Goal: Task Accomplishment & Management: Manage account settings

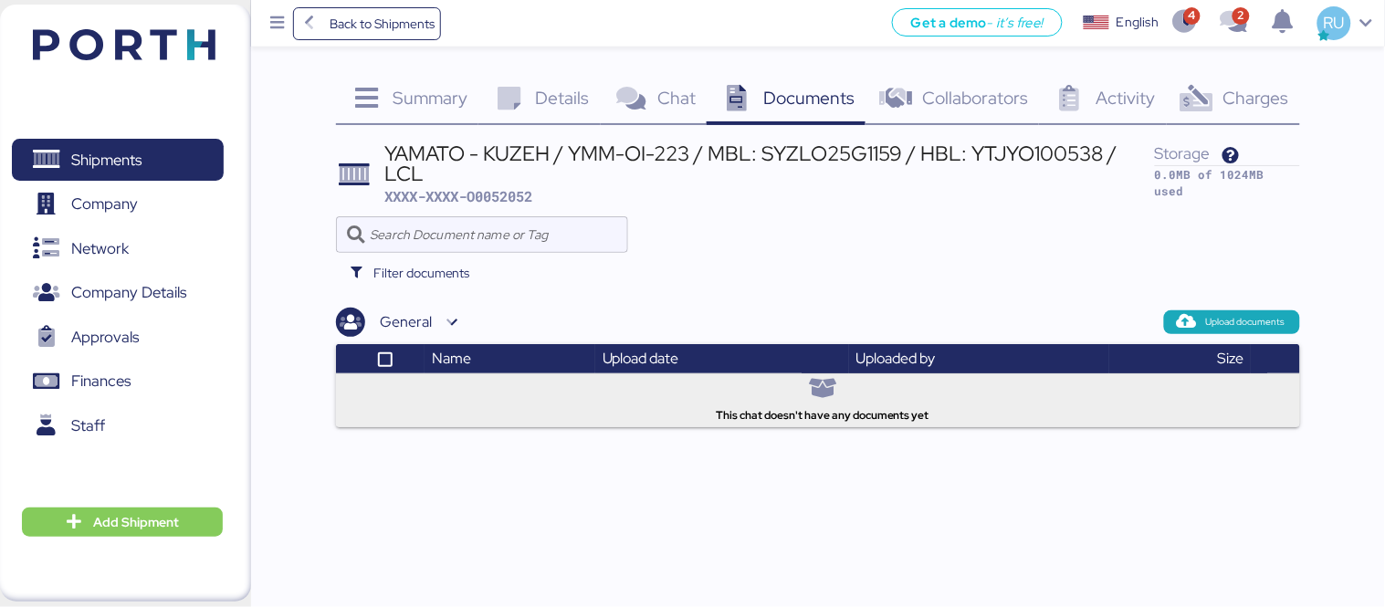
click at [1199, 112] on icon at bounding box center [1196, 99] width 39 height 26
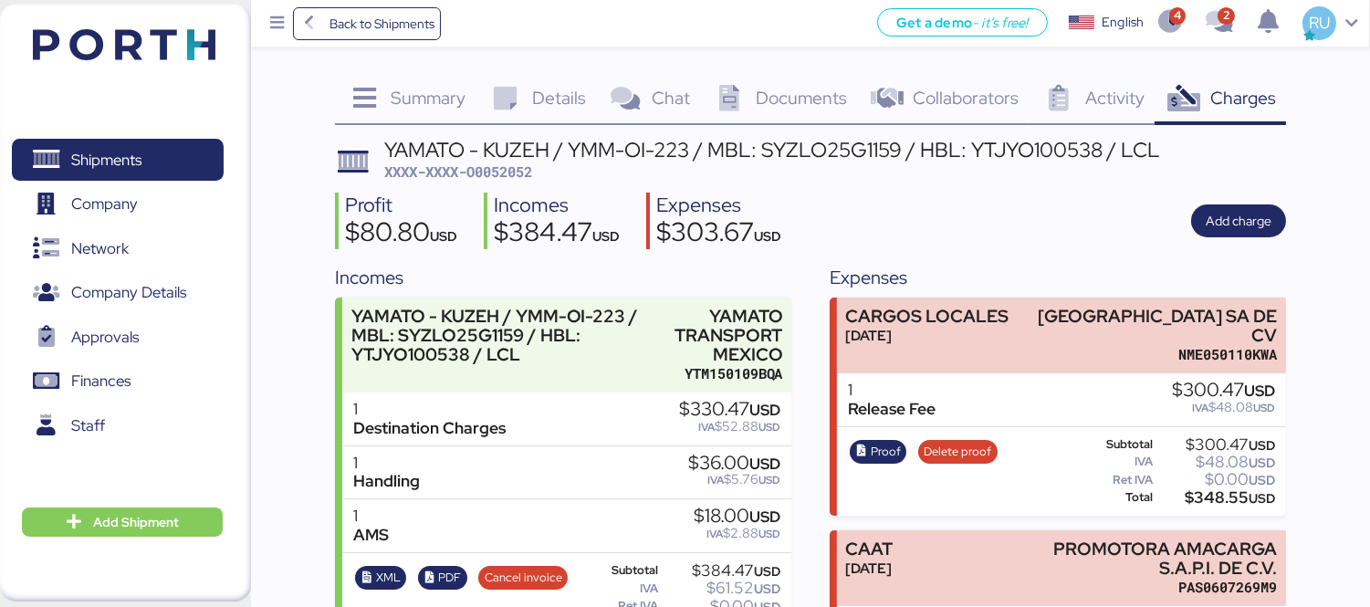
click at [183, 57] on img at bounding box center [124, 44] width 183 height 31
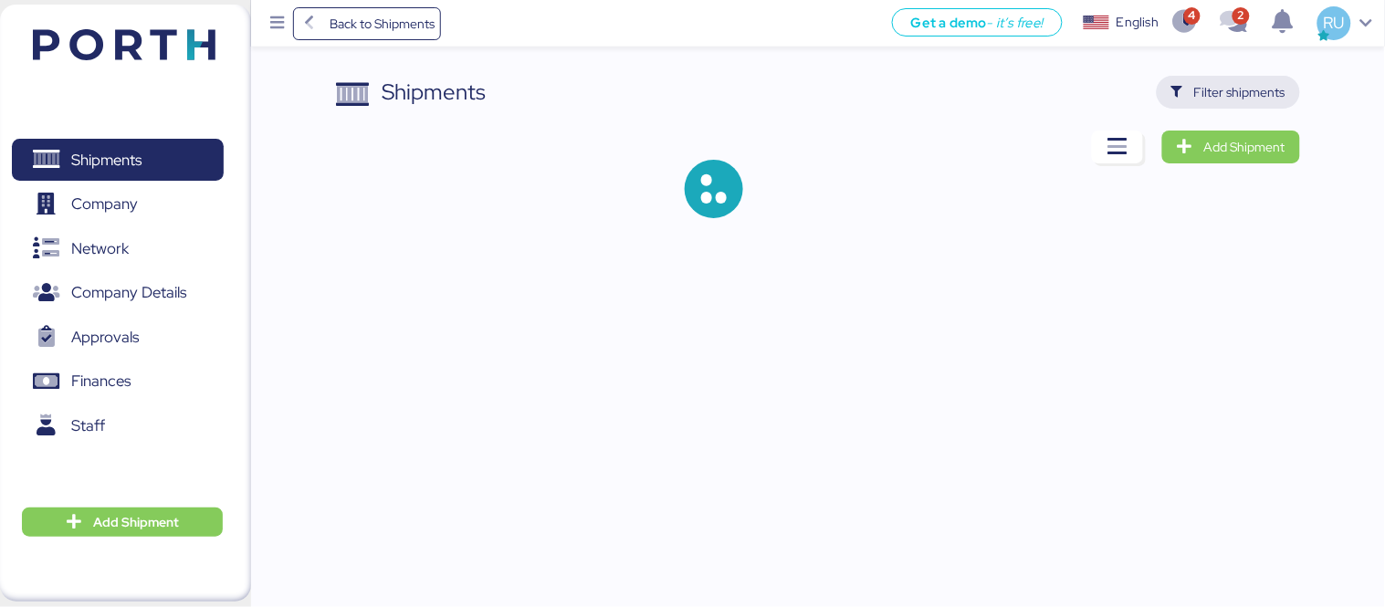
click at [1282, 95] on span "Filter shipments" at bounding box center [1239, 92] width 91 height 22
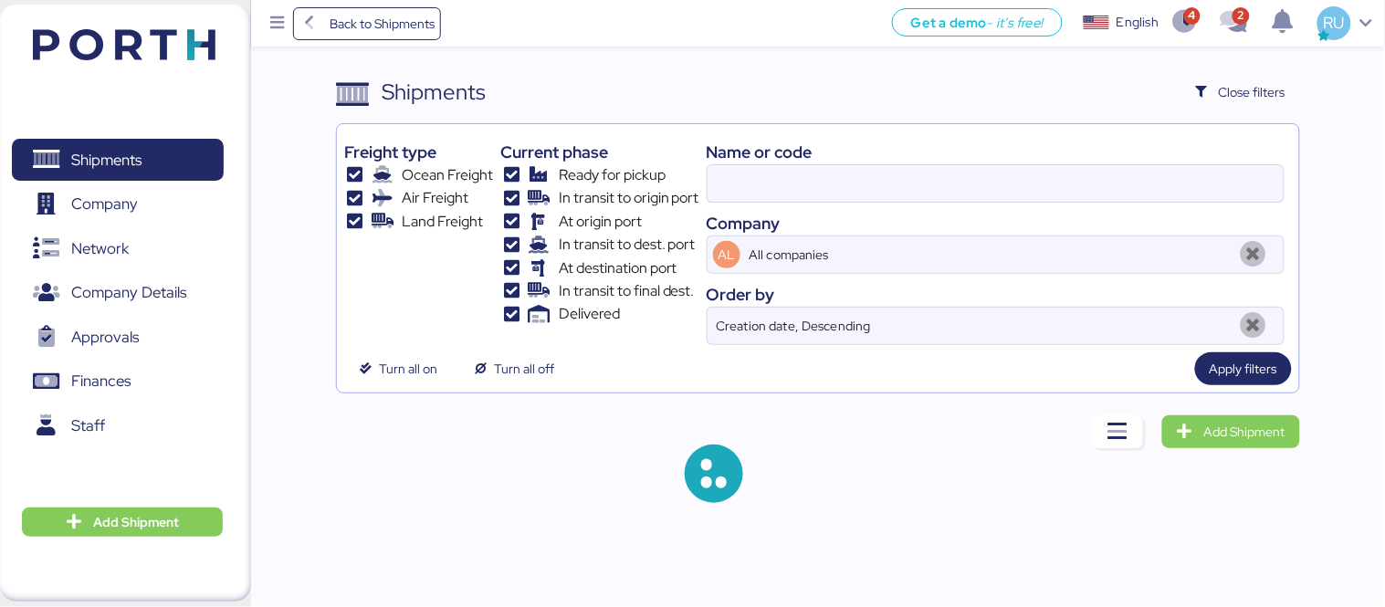
click at [959, 205] on div "Name or code Company AL All companies Order by Creation date, Descending" at bounding box center [995, 238] width 578 height 214
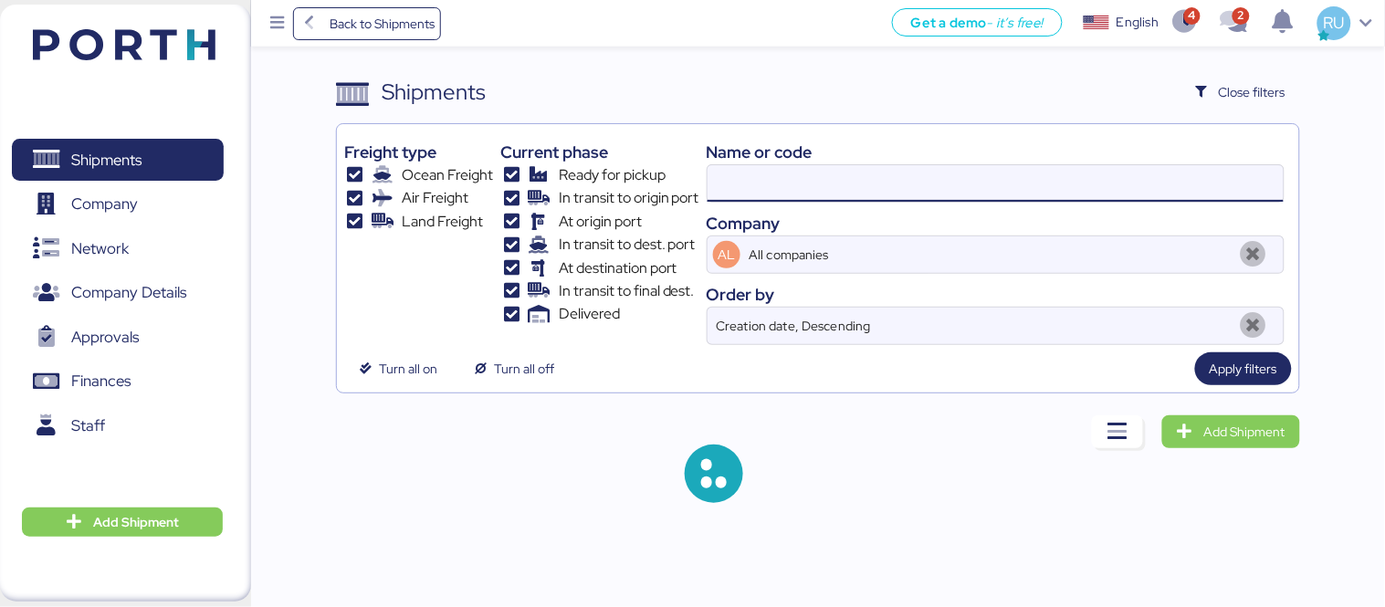
click at [955, 201] on input at bounding box center [995, 183] width 576 height 37
paste input "O0052101"
type input "O0052101"
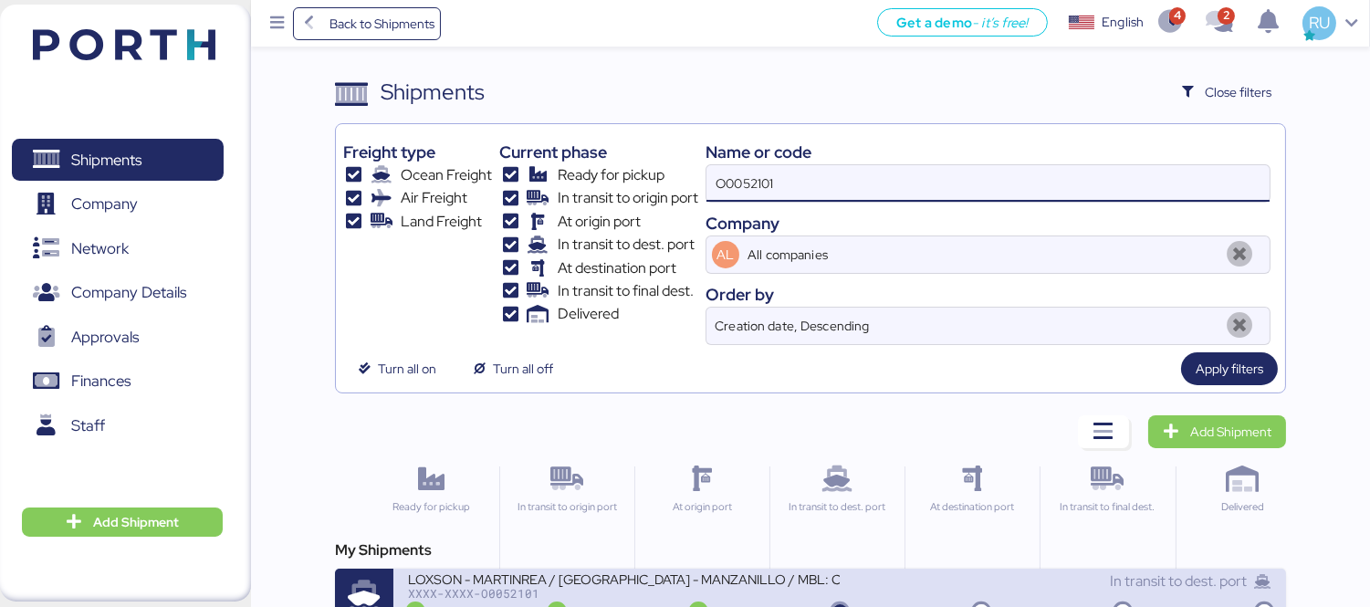
click at [764, 577] on div "LOXSON - MARTINREA / [GEOGRAPHIC_DATA] - MANZANILLO / MBL: COSU6427659700 - HBL…" at bounding box center [624, 578] width 432 height 16
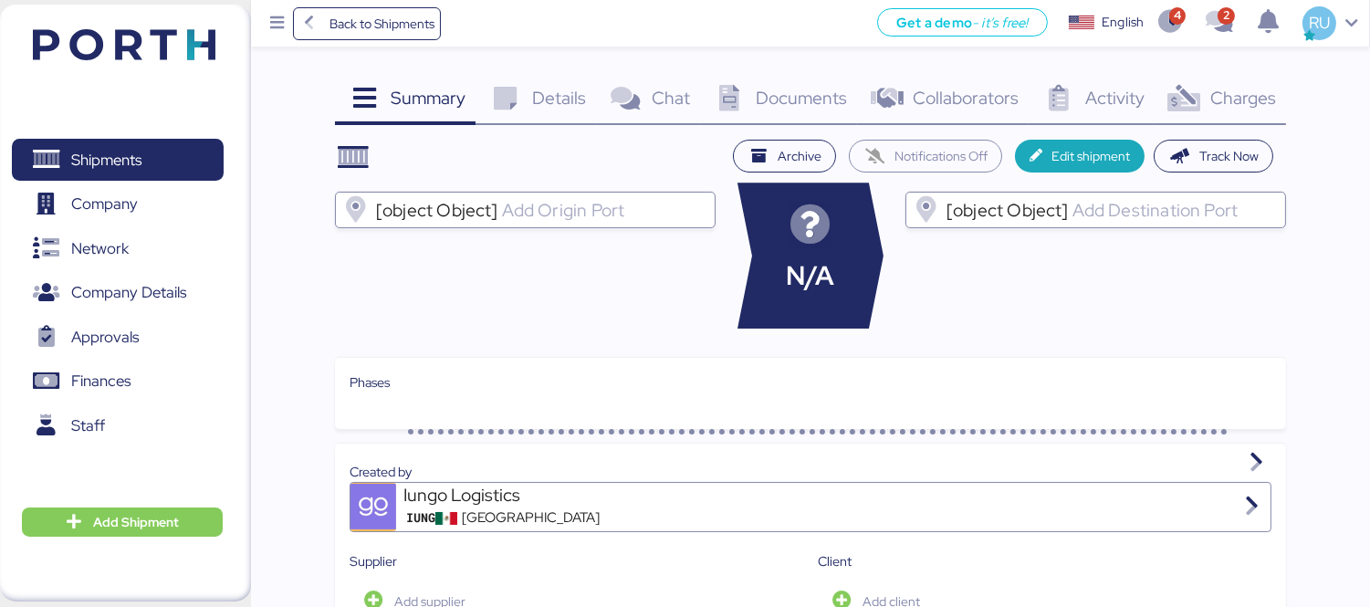
click at [1228, 117] on div "Charges 0" at bounding box center [1220, 100] width 131 height 49
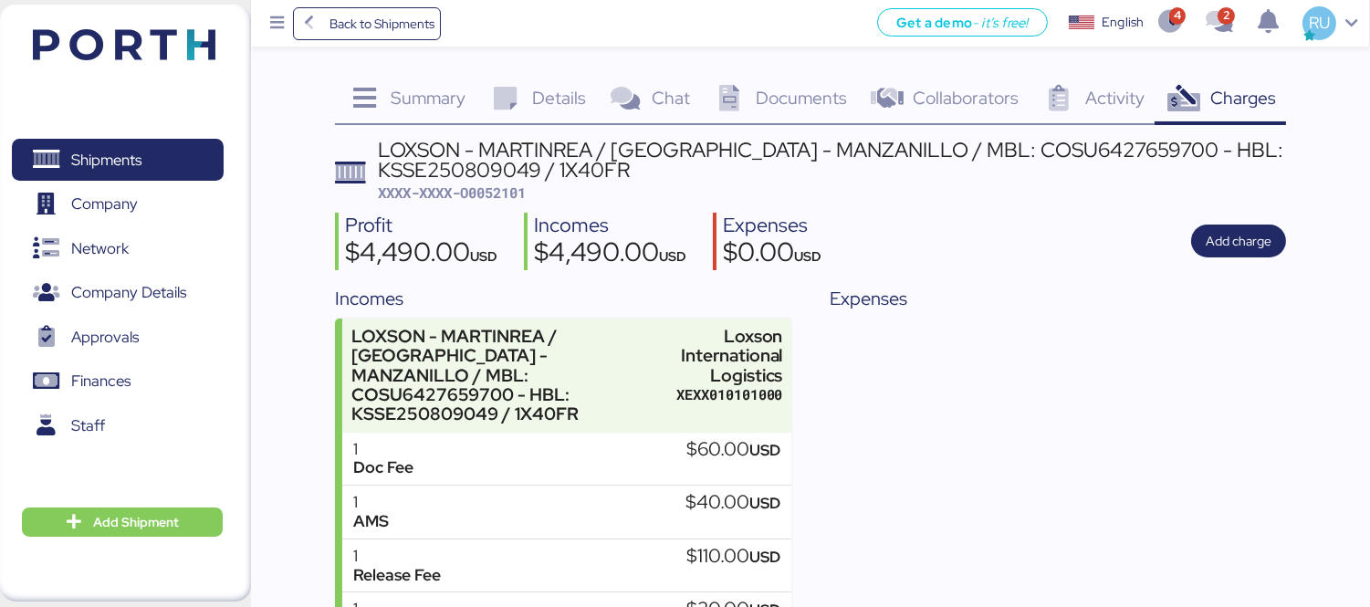
click at [795, 106] on span "Documents" at bounding box center [801, 98] width 91 height 24
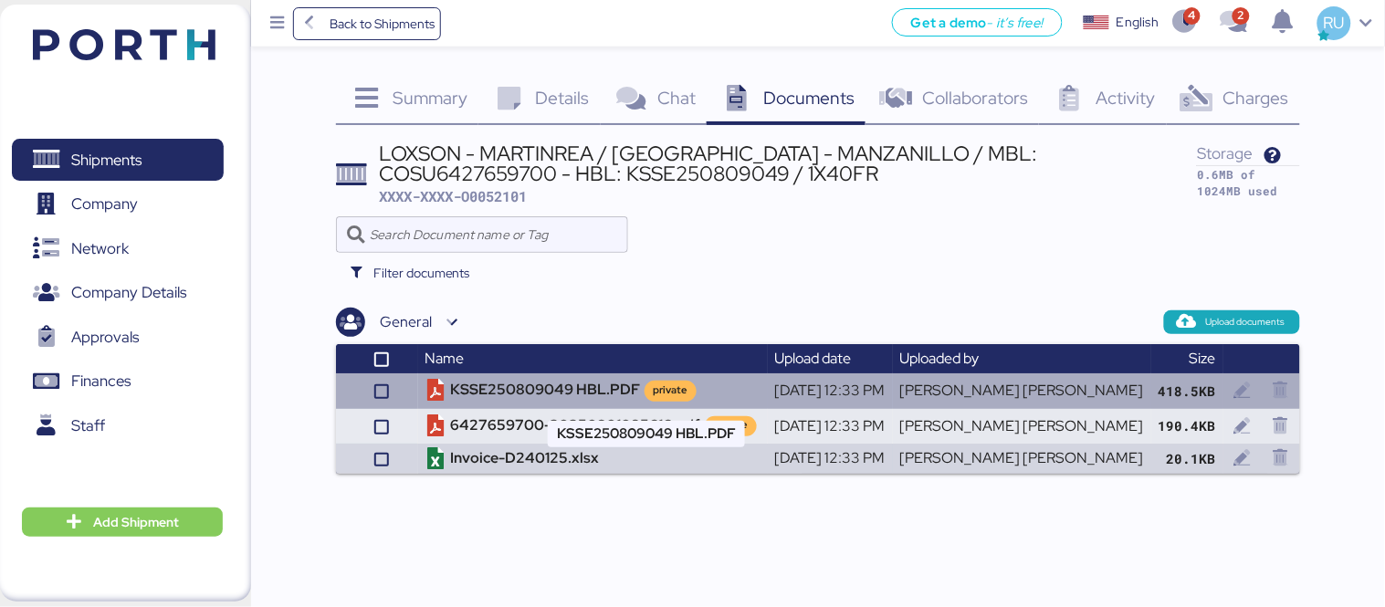
click at [622, 384] on td "KSSE250809049 HBL.PDF private" at bounding box center [593, 390] width 350 height 35
click at [576, 391] on td "KSSE250809049 HBL.PDF private" at bounding box center [593, 390] width 350 height 35
click at [604, 378] on td "KSSE250809049 HBL.PDF private" at bounding box center [593, 390] width 350 height 35
click at [590, 388] on td "KSSE250809049 HBL.PDF private" at bounding box center [593, 390] width 350 height 35
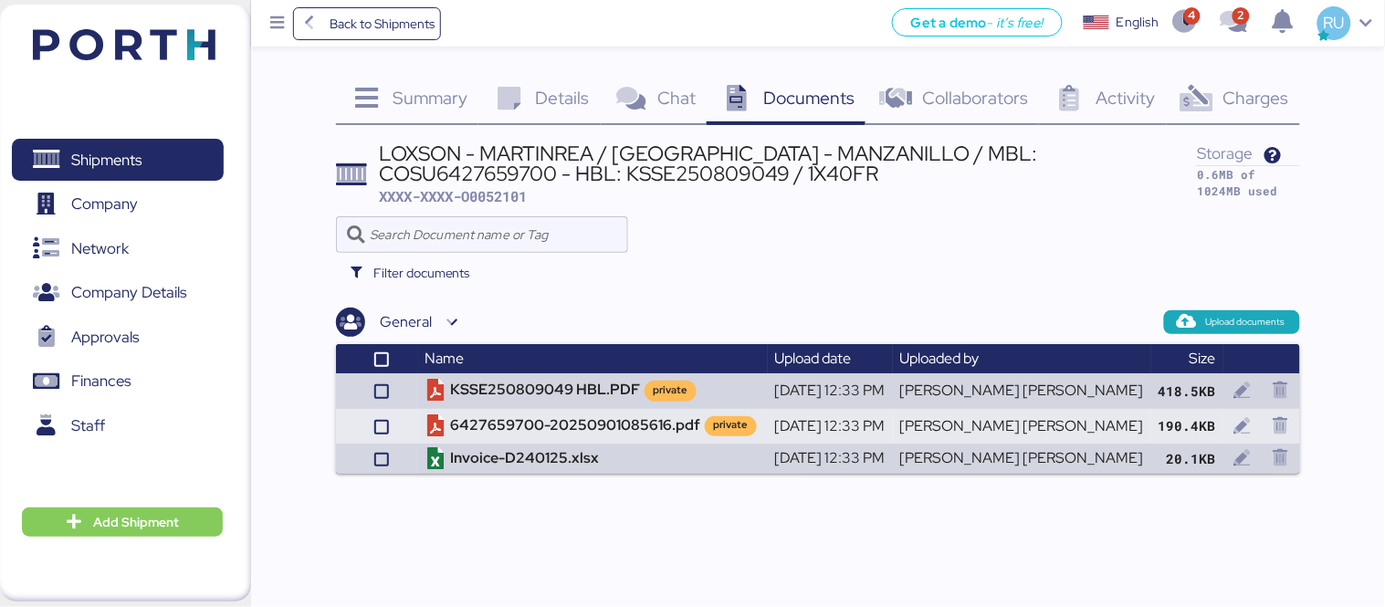
click at [557, 98] on span "Details" at bounding box center [563, 98] width 54 height 24
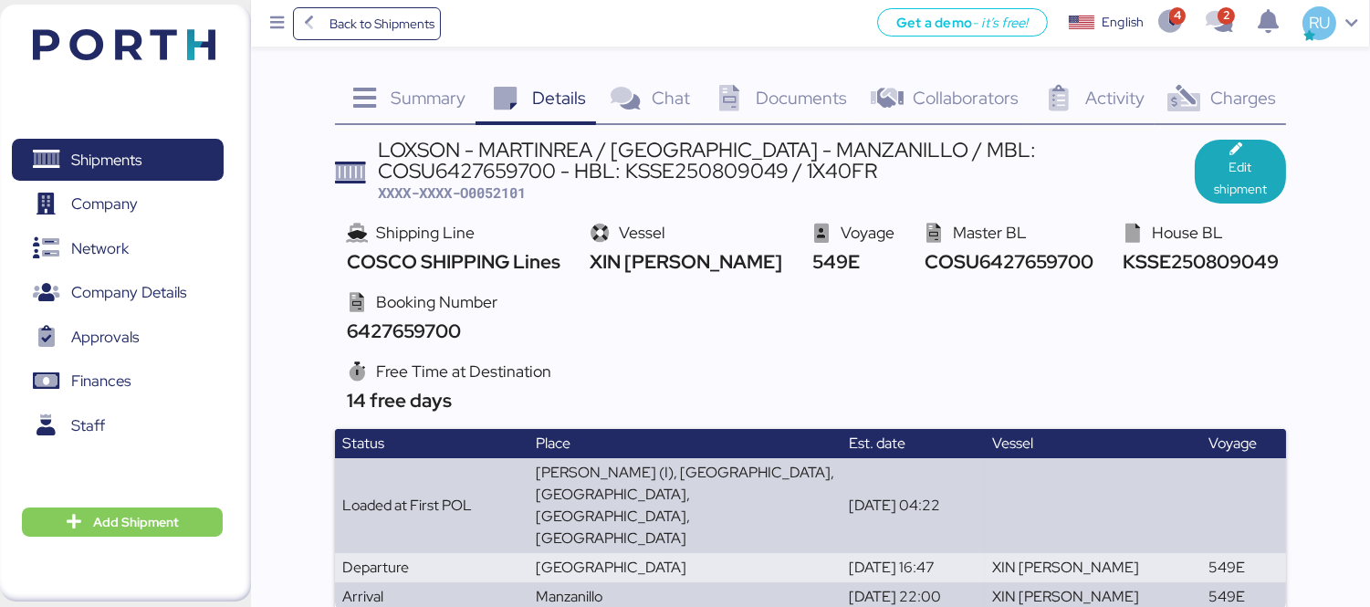
click at [813, 116] on div "Documents 0" at bounding box center [778, 100] width 157 height 49
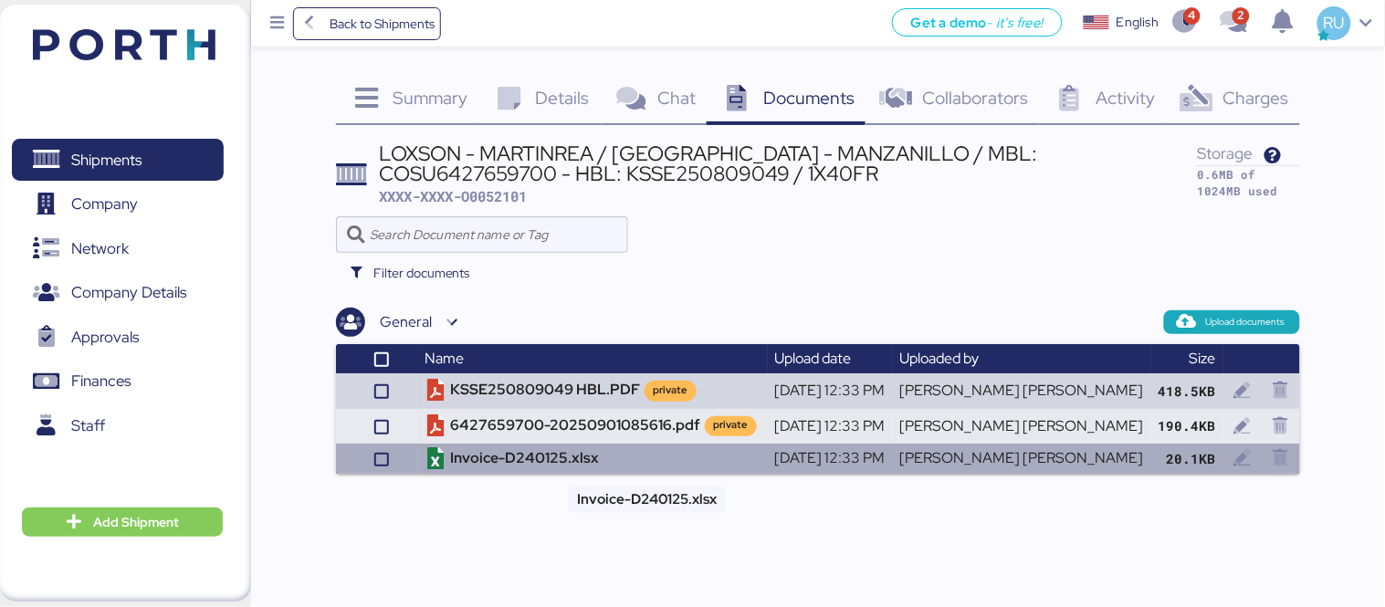
click at [623, 464] on td "Invoice-D240125.xlsx" at bounding box center [593, 459] width 350 height 30
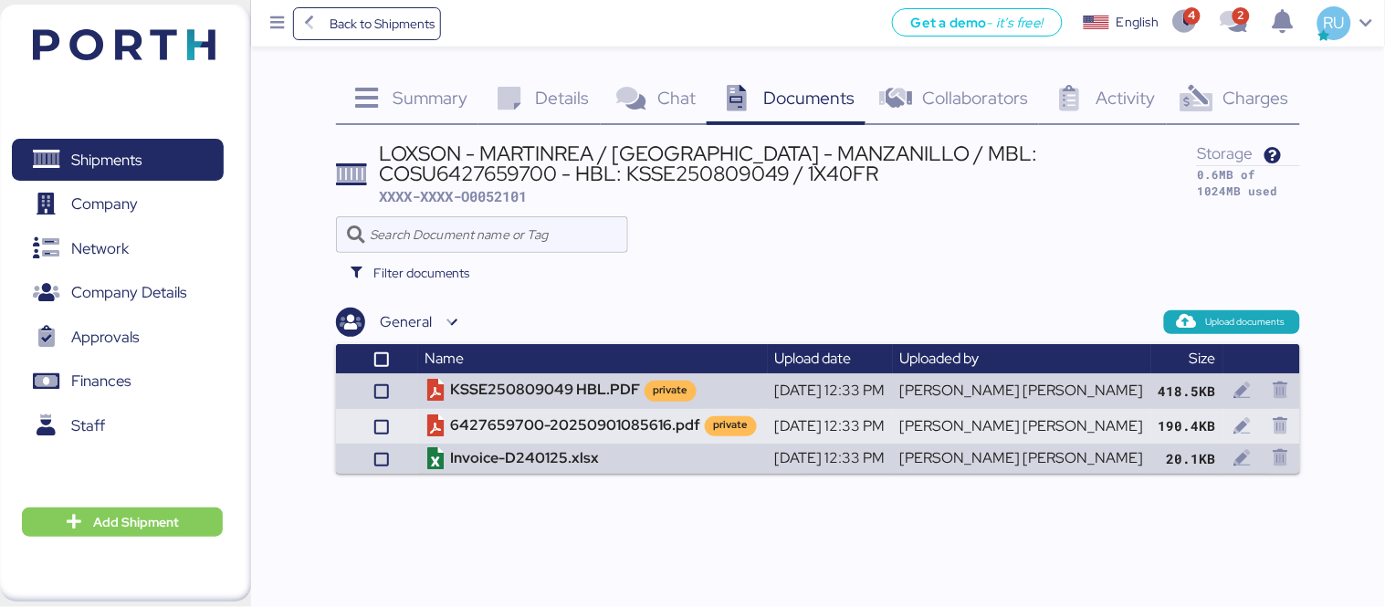
click at [205, 50] on img at bounding box center [124, 44] width 183 height 31
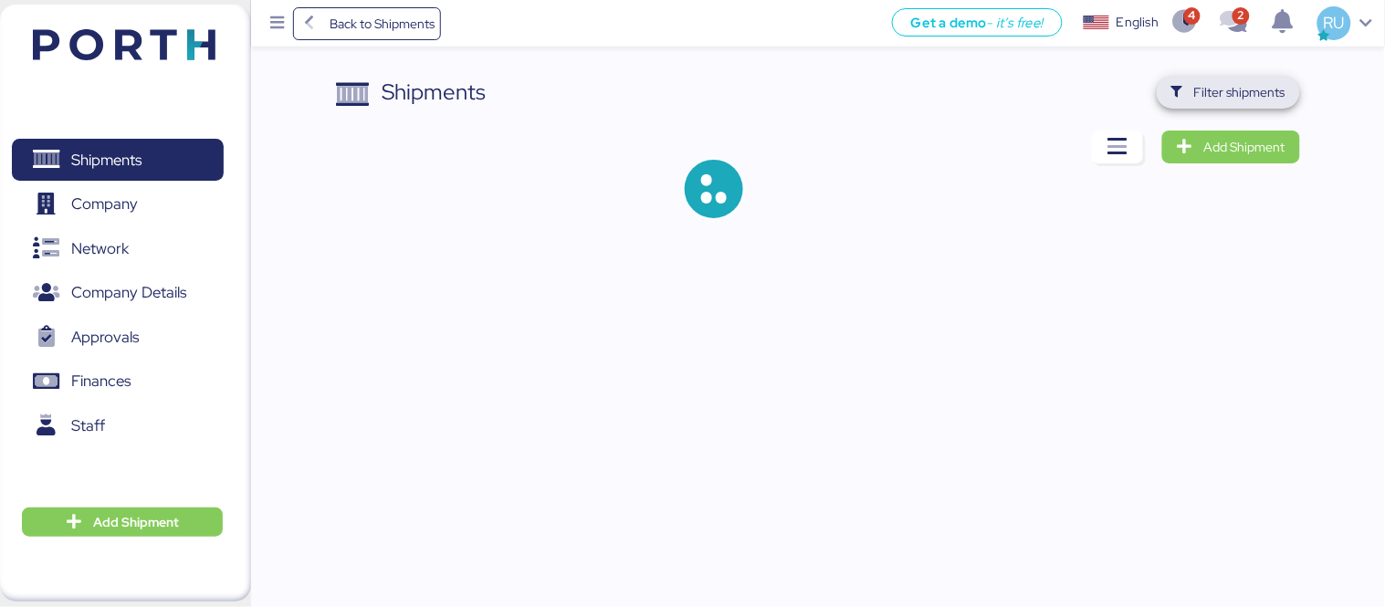
click at [1211, 100] on span "Filter shipments" at bounding box center [1239, 92] width 91 height 22
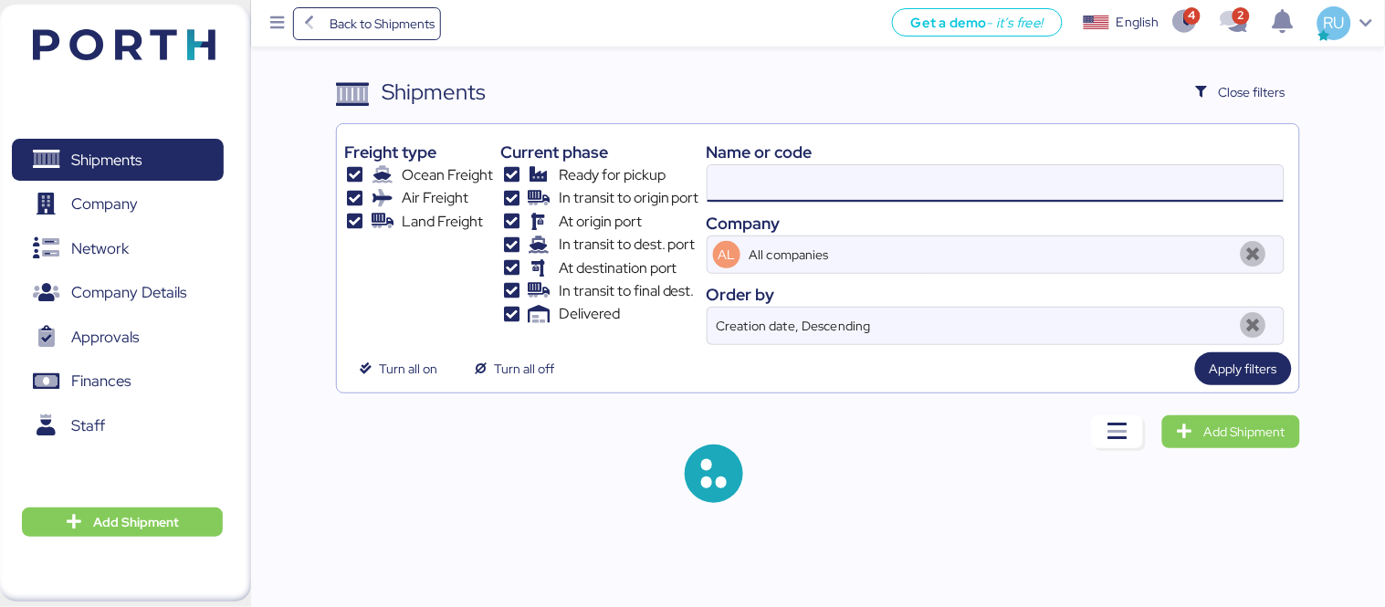
click at [845, 187] on input at bounding box center [995, 183] width 576 height 37
paste input "TYOFF6699600"
type input "TYOFF6699600"
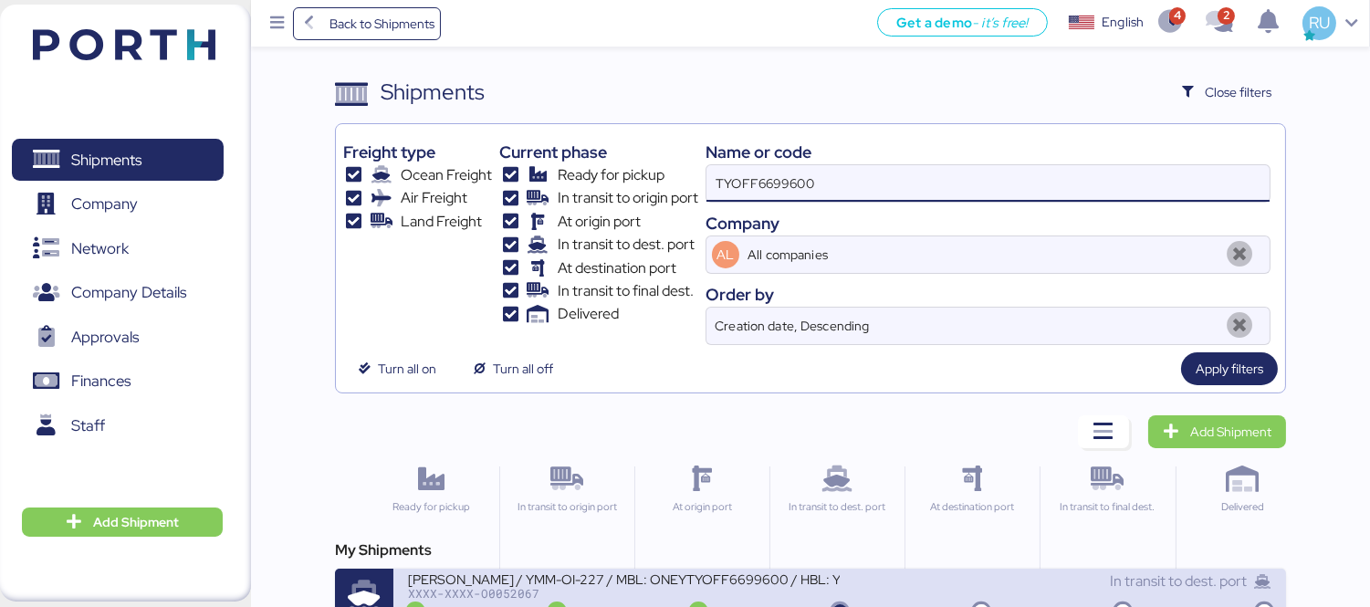
click at [767, 578] on div "[PERSON_NAME] / YMM-OI-227 / MBL: ONEYTYOFF6699600 / HBL: YTJTGI100095 / FCL" at bounding box center [624, 578] width 432 height 16
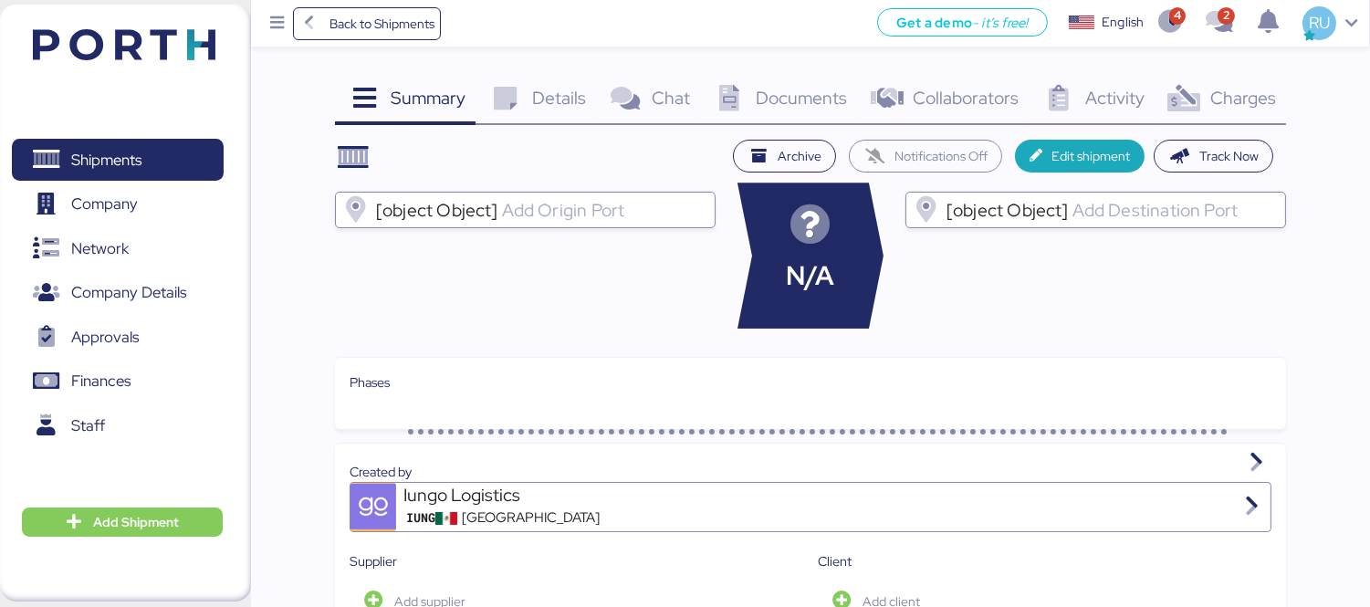
click at [1262, 98] on span "Charges" at bounding box center [1243, 98] width 66 height 24
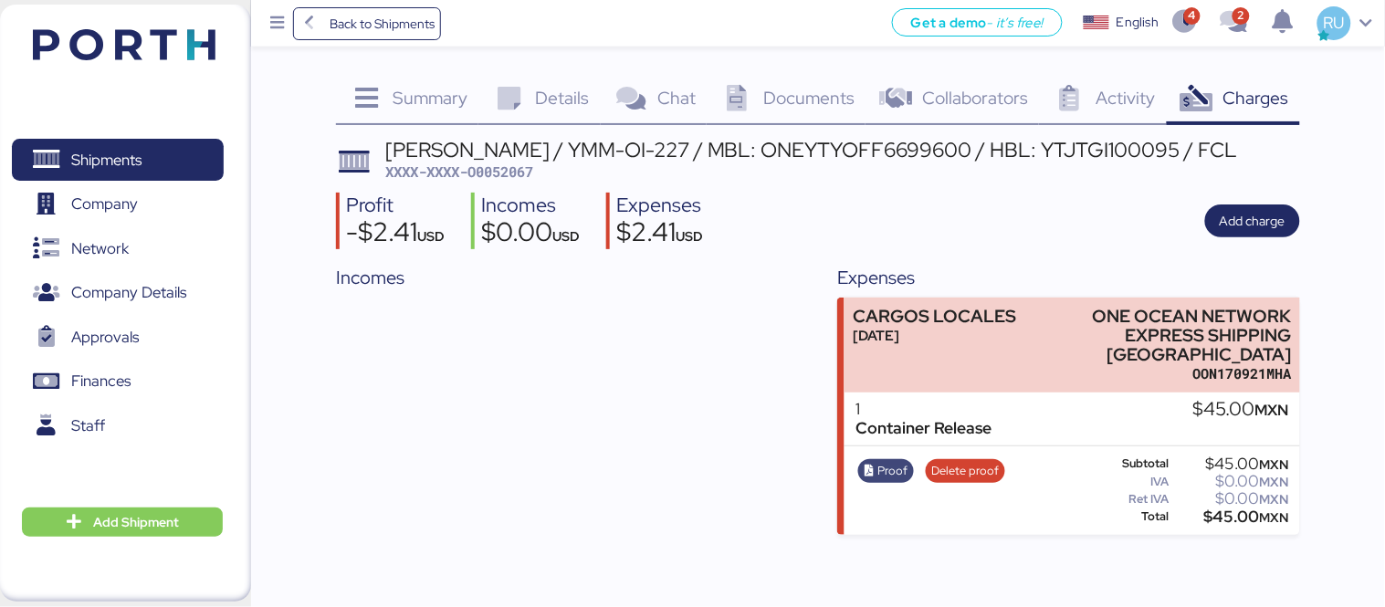
click at [870, 466] on icon "button" at bounding box center [869, 472] width 12 height 12
click at [975, 461] on span "Delete proof" at bounding box center [965, 471] width 68 height 20
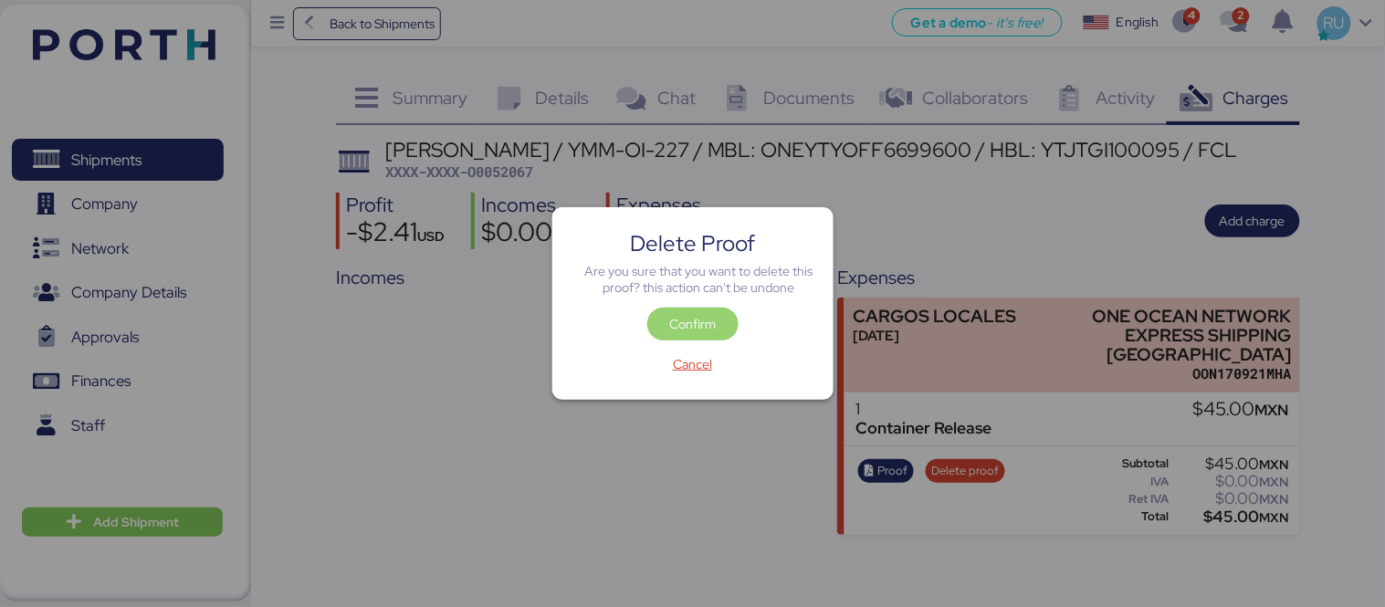
click at [675, 333] on span "Confirm" at bounding box center [692, 324] width 47 height 22
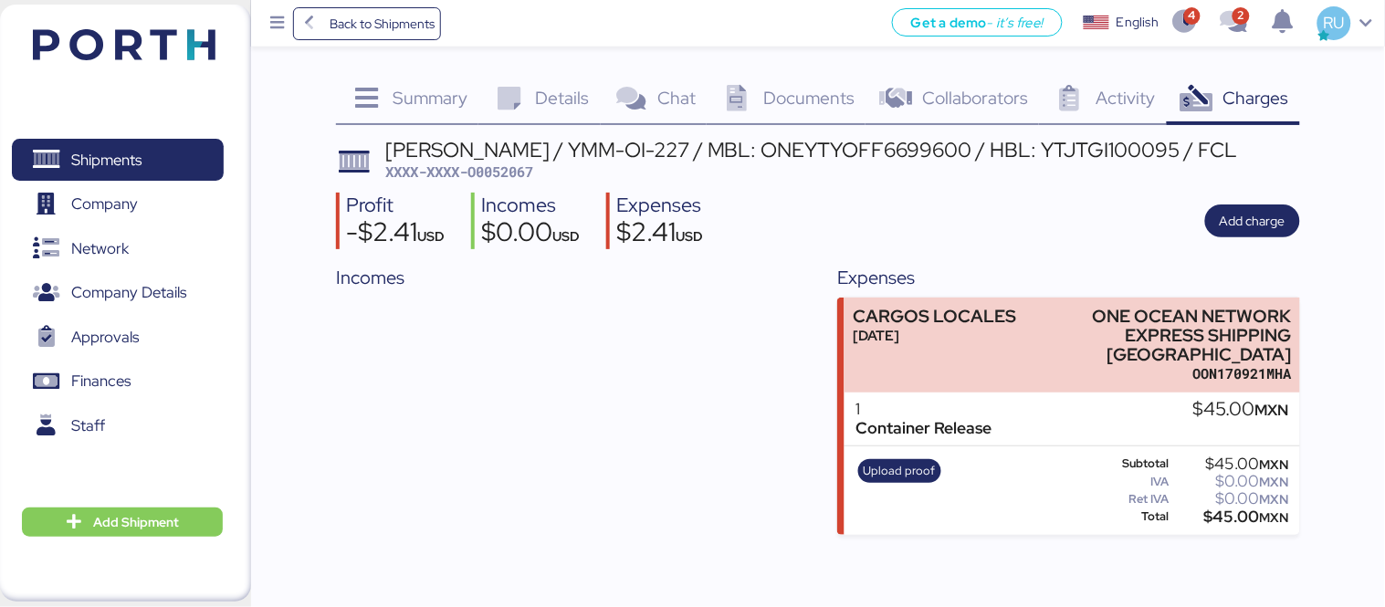
click at [835, 214] on div "Profit -$2.41 USD Incomes $0.00 USD Expenses $2.41 USD Add charge" at bounding box center [818, 222] width 964 height 58
click at [876, 462] on span "Upload proof" at bounding box center [900, 471] width 84 height 24
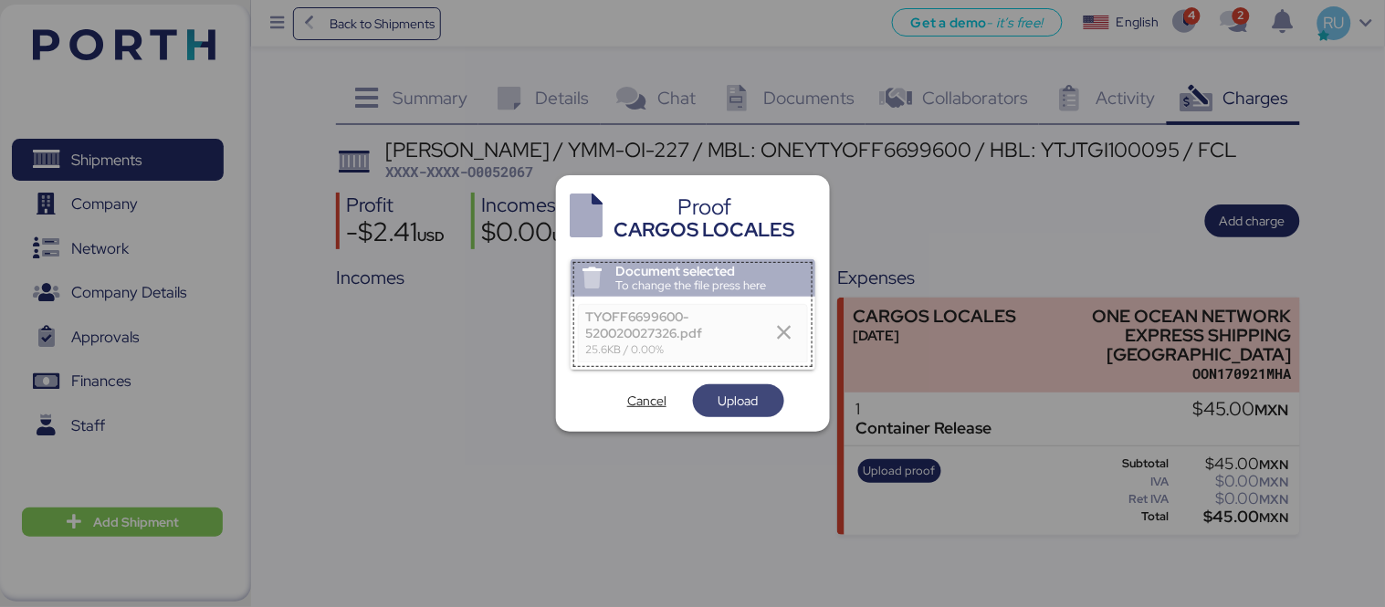
click at [723, 391] on span "Upload" at bounding box center [738, 401] width 40 height 22
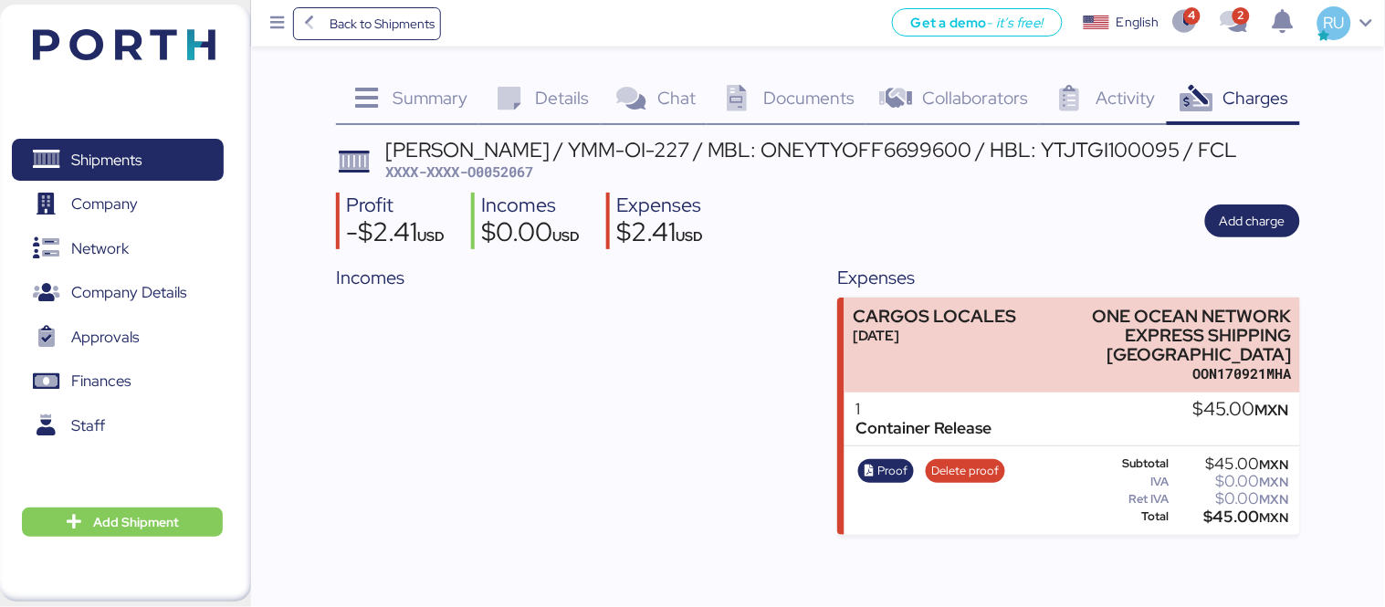
click at [79, 20] on header at bounding box center [97, 42] width 176 height 57
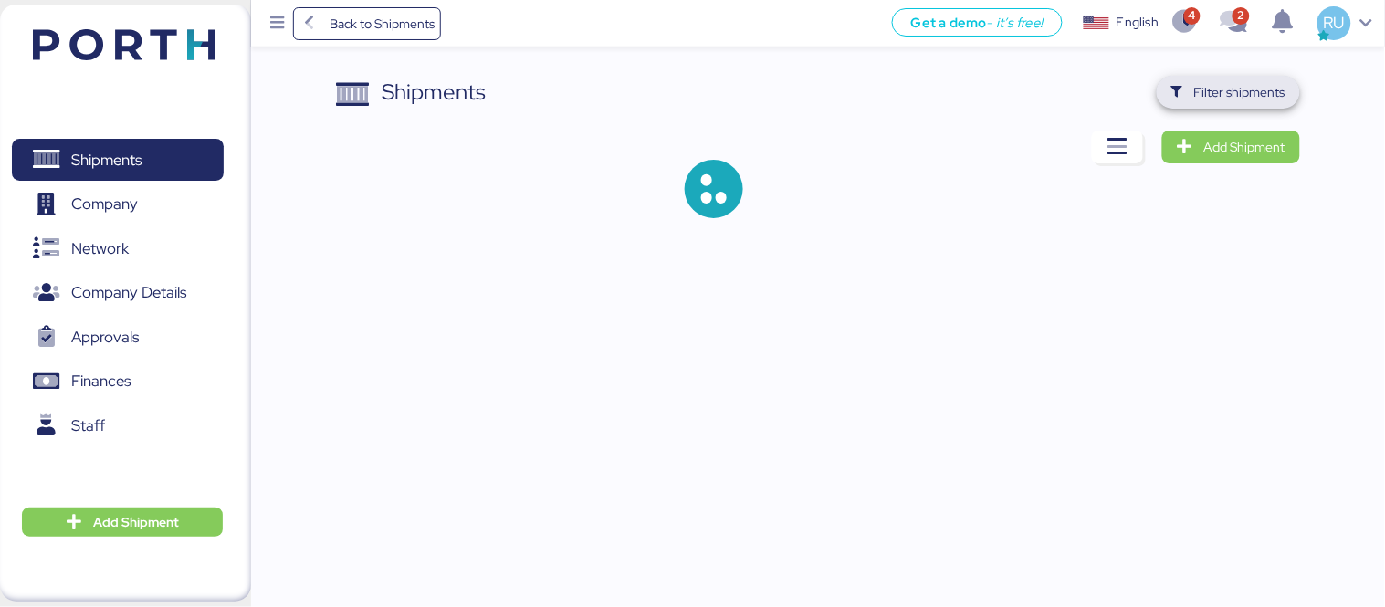
click at [1262, 79] on span "Filter shipments" at bounding box center [1228, 92] width 114 height 26
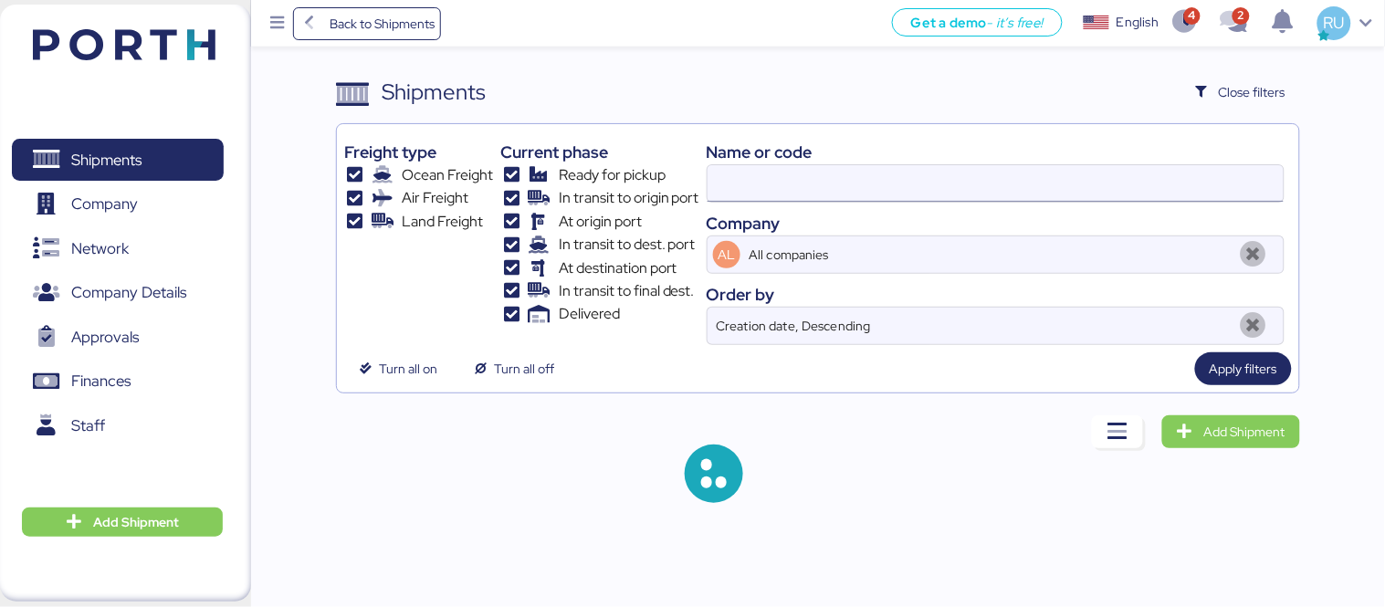
click at [924, 187] on input at bounding box center [995, 183] width 576 height 37
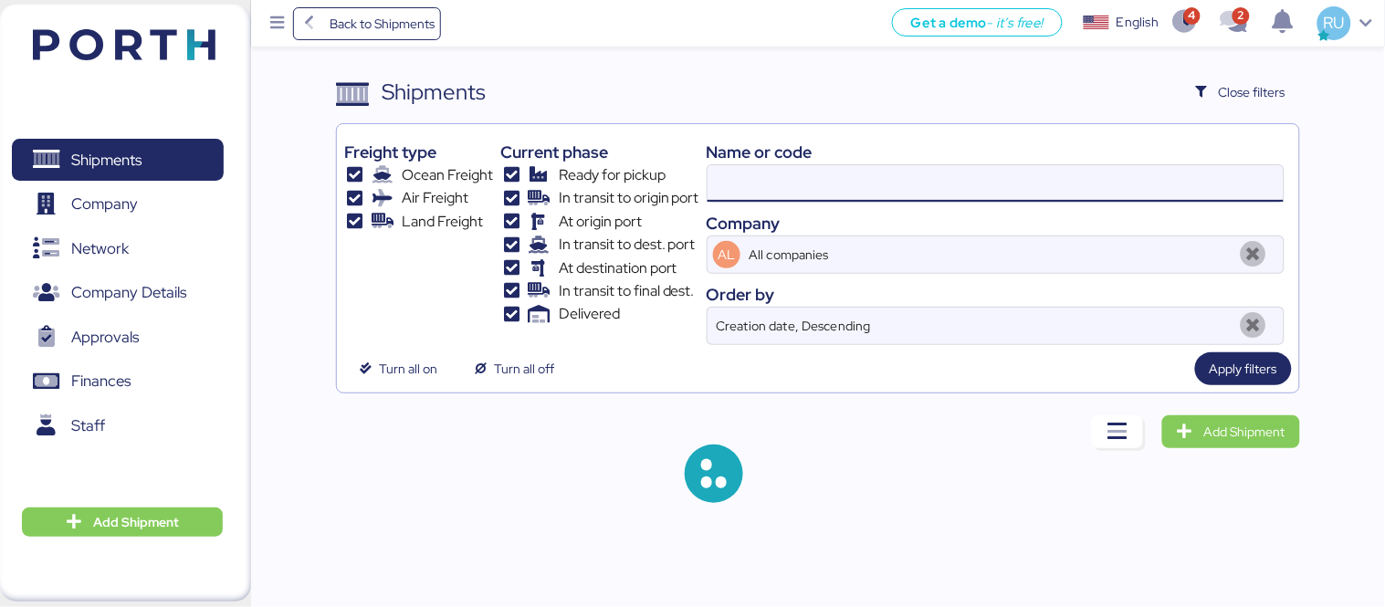
paste input "COSU6423724460"
type input "COSU6423724460"
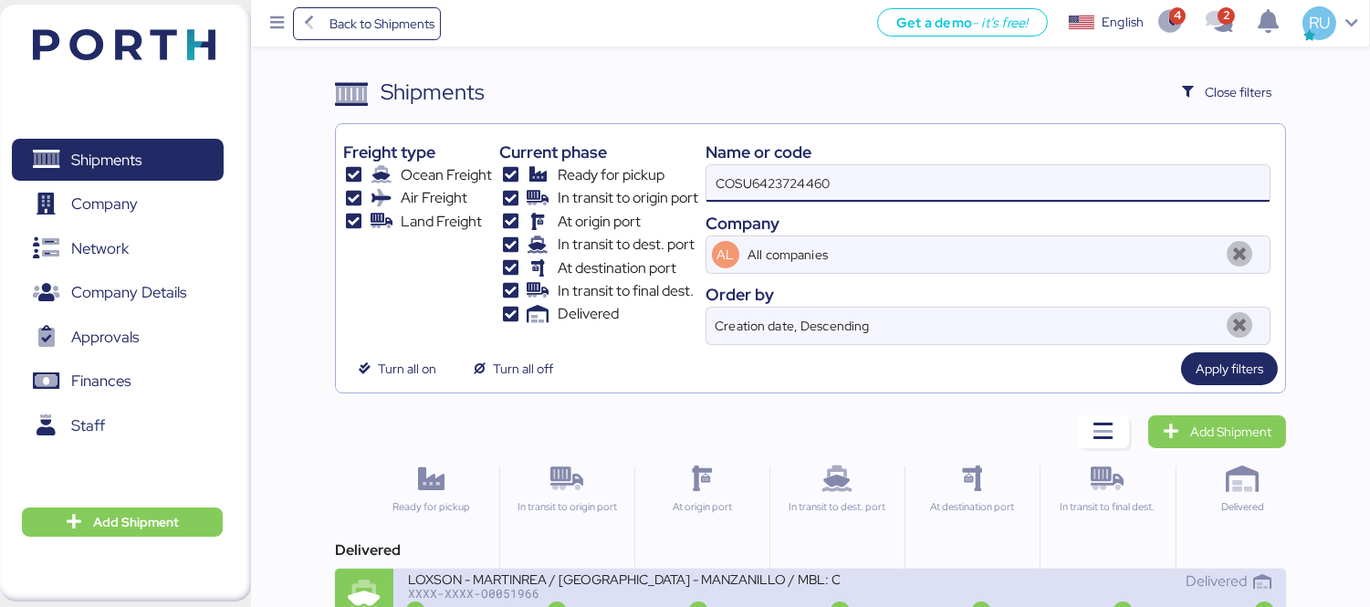
click at [683, 580] on div "LOXSON - MARTINREA / [GEOGRAPHIC_DATA] - MANZANILLO / MBL: COSU6423724460 - HBL…" at bounding box center [624, 578] width 432 height 16
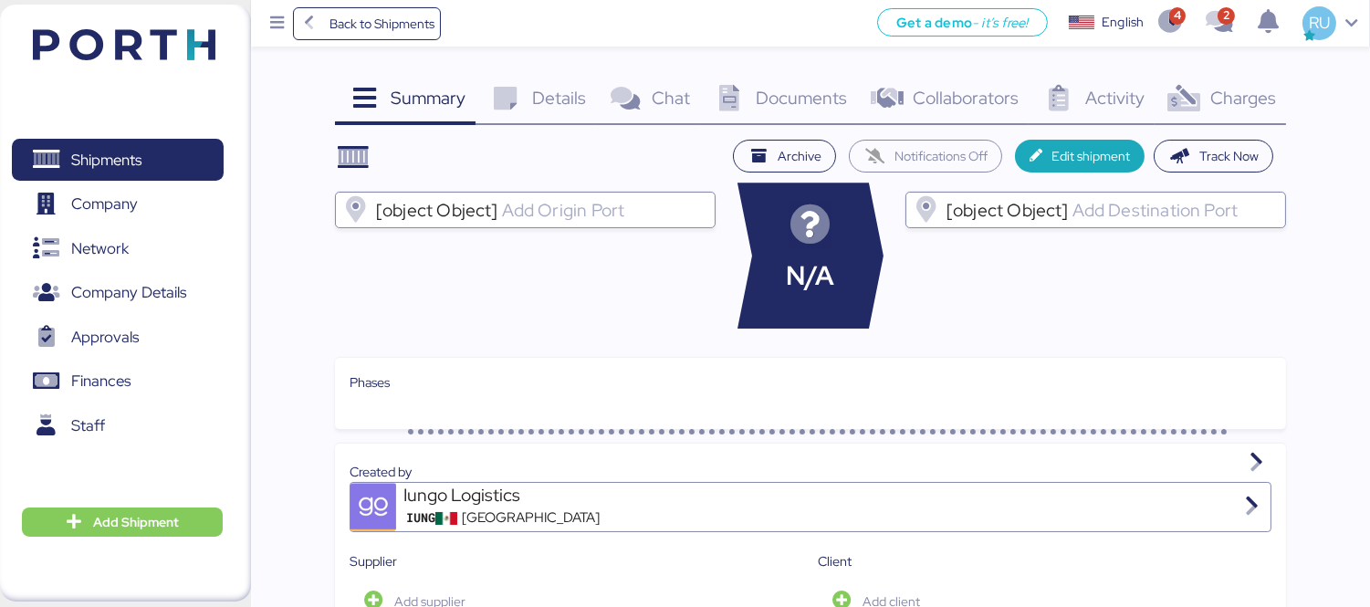
click at [1244, 89] on span "Charges" at bounding box center [1243, 98] width 66 height 24
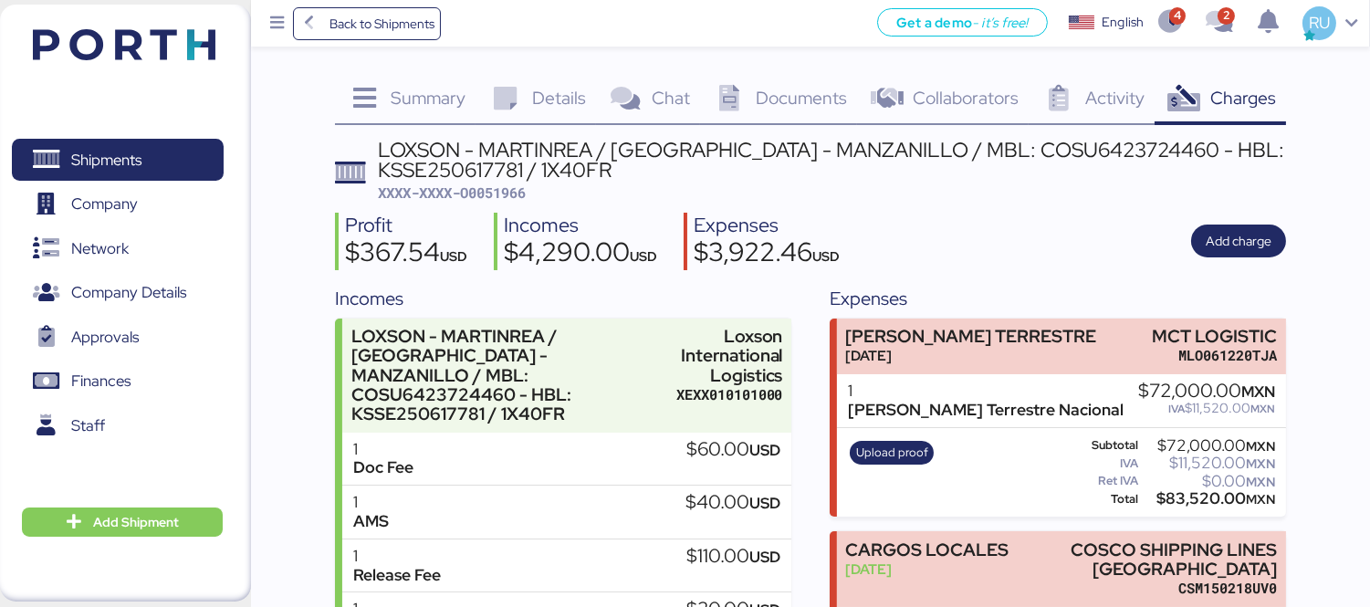
click at [1219, 268] on div "Profit $367.54 USD Incomes $4,290.00 USD Expenses $3,922.46 USD Add charge" at bounding box center [810, 242] width 951 height 58
click at [1226, 244] on span "Add charge" at bounding box center [1239, 241] width 66 height 22
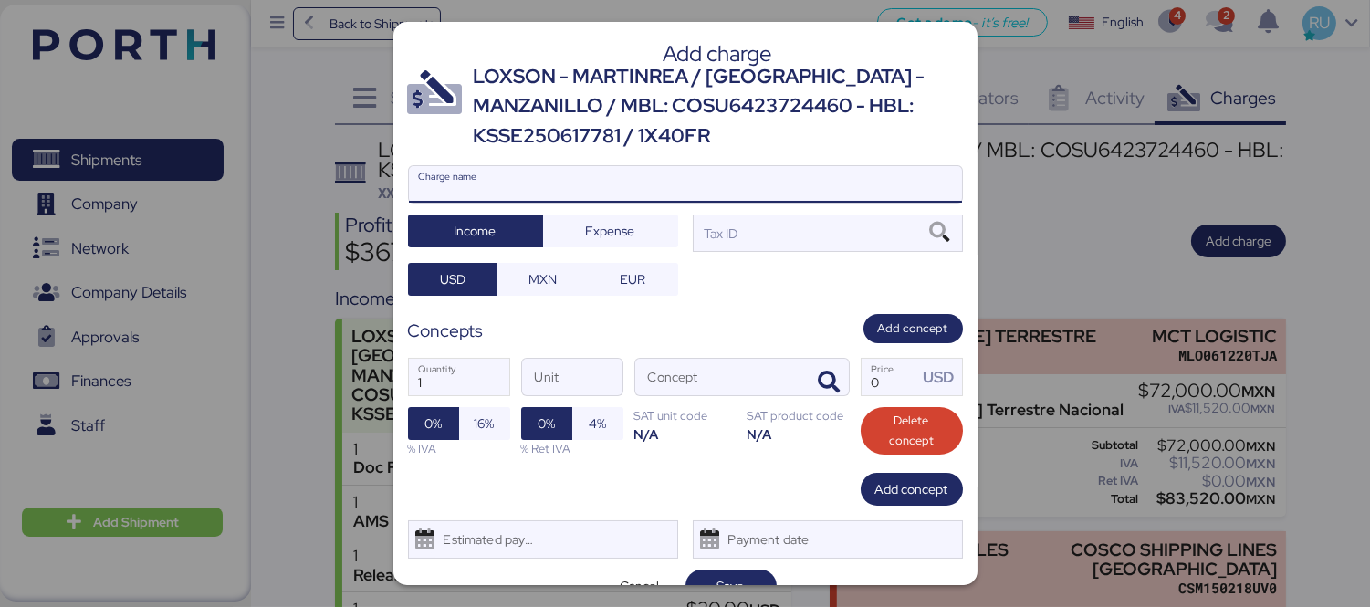
click at [623, 189] on input "Charge name" at bounding box center [685, 184] width 553 height 37
drag, startPoint x: 626, startPoint y: 196, endPoint x: 633, endPoint y: 206, distance: 12.4
click at [633, 204] on div "DEMORAS Charge name" at bounding box center [685, 184] width 555 height 38
click at [633, 203] on input "DEMORAS" at bounding box center [685, 184] width 553 height 37
type input "DEMORAS"
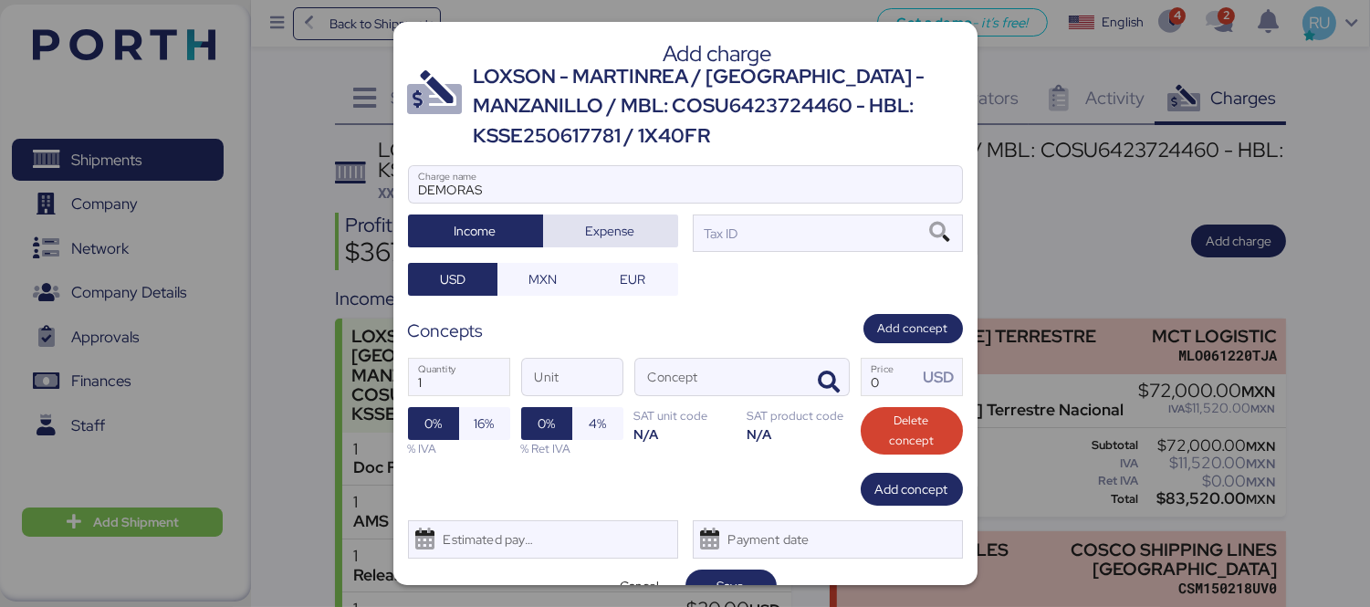
click at [634, 220] on span "Expense" at bounding box center [611, 231] width 106 height 26
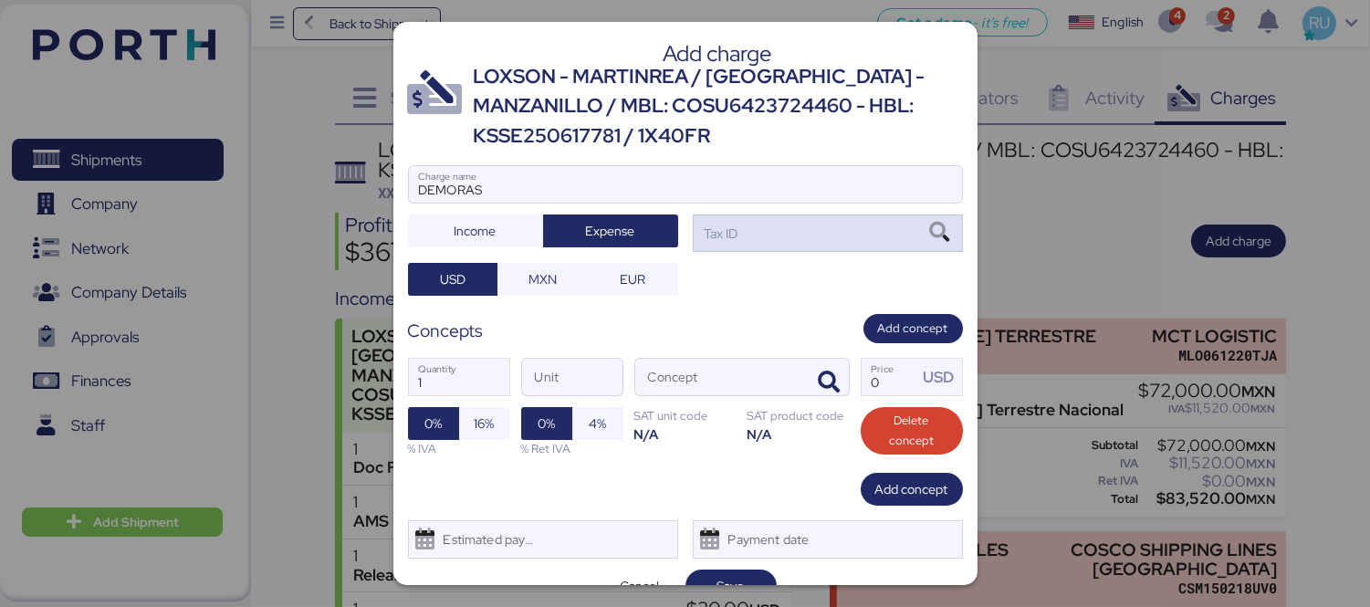
click at [710, 244] on div "Tax ID" at bounding box center [828, 232] width 270 height 37
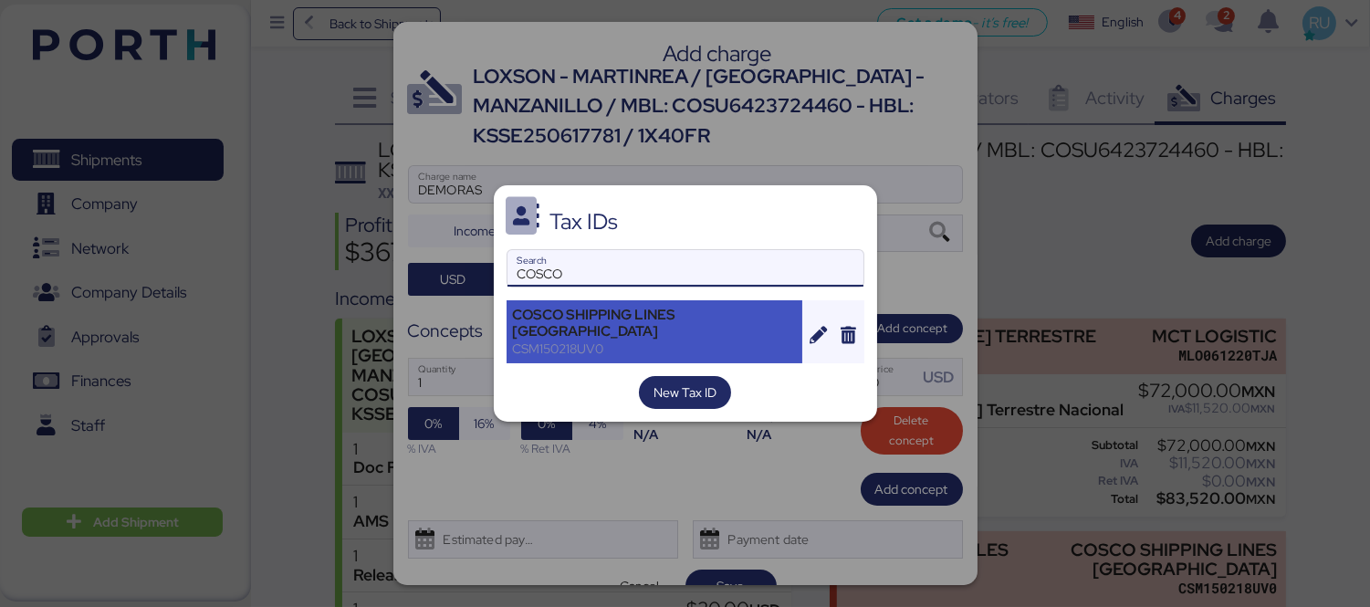
type input "COSCO"
click at [636, 340] on div "CSM150218UV0" at bounding box center [655, 348] width 284 height 16
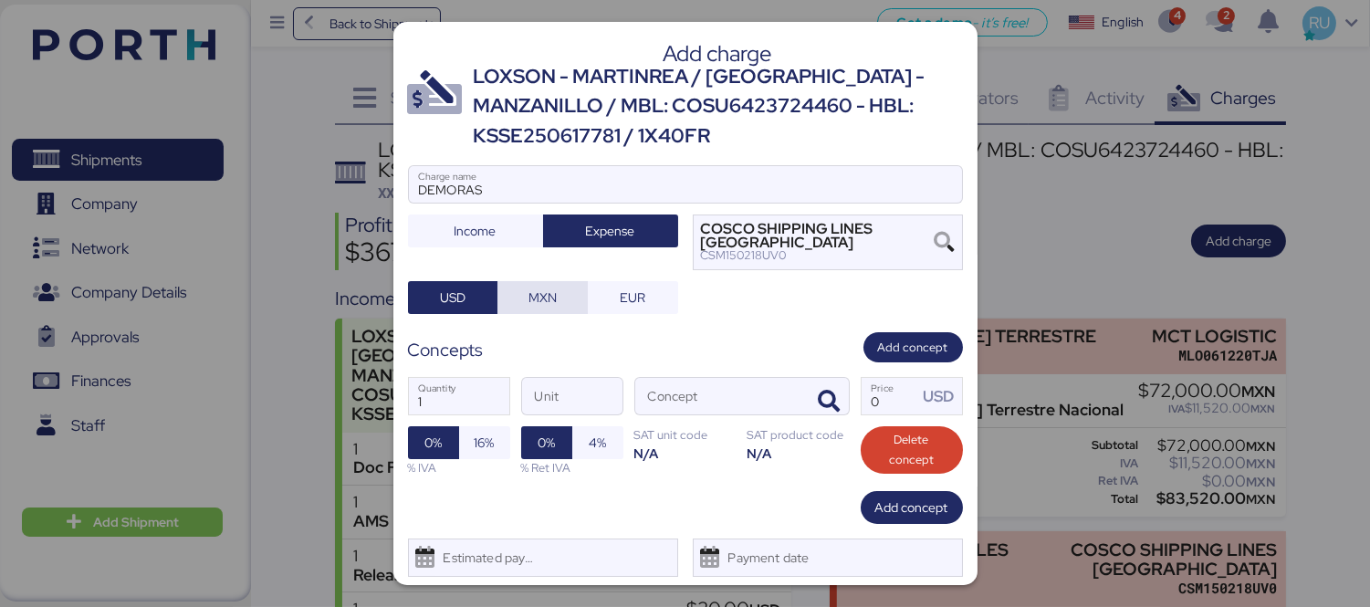
click at [541, 296] on span "MXN" at bounding box center [542, 298] width 28 height 22
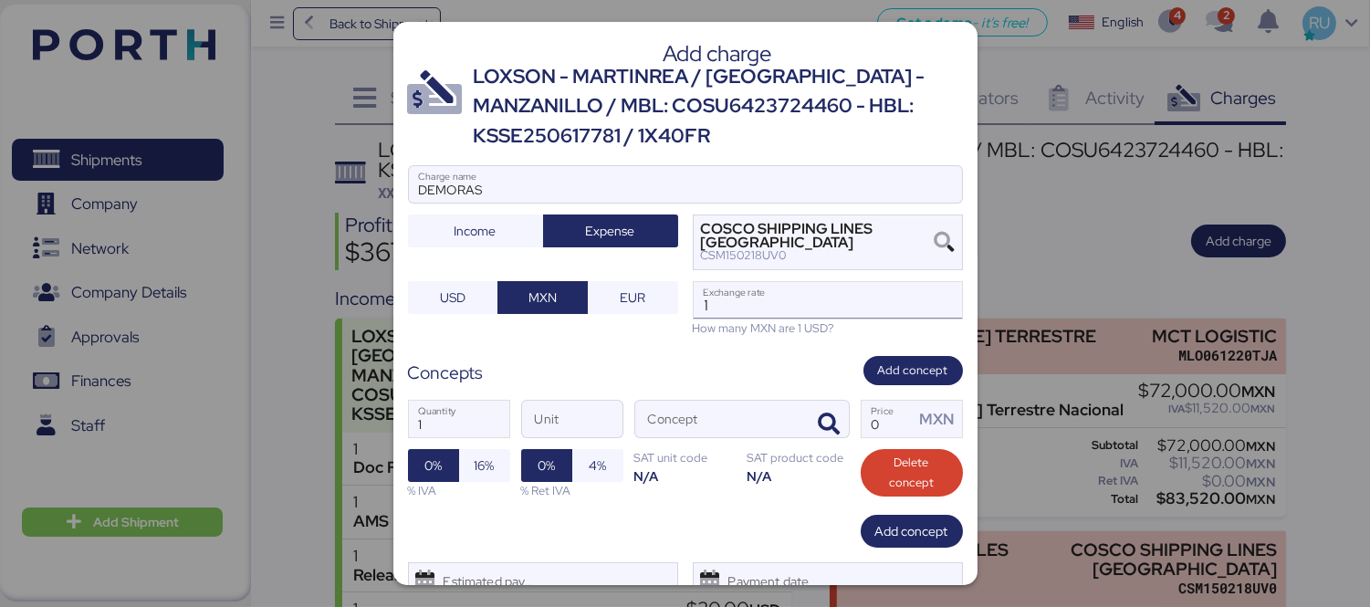
click at [764, 303] on input "1" at bounding box center [828, 300] width 268 height 37
type input "0"
paste input "18.6428"
type input "18.6428"
click at [817, 407] on span "button" at bounding box center [830, 424] width 38 height 38
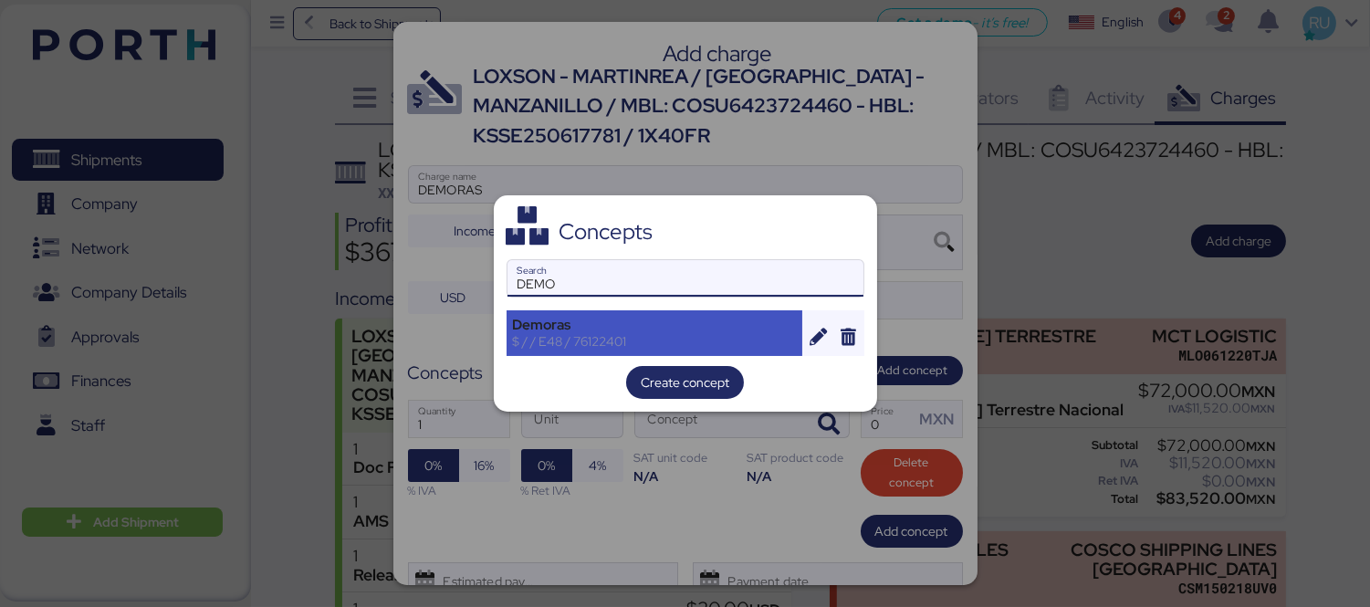
type input "DEMO"
click at [687, 315] on div "Demoras $ / / E48 / 76122401" at bounding box center [655, 333] width 297 height 46
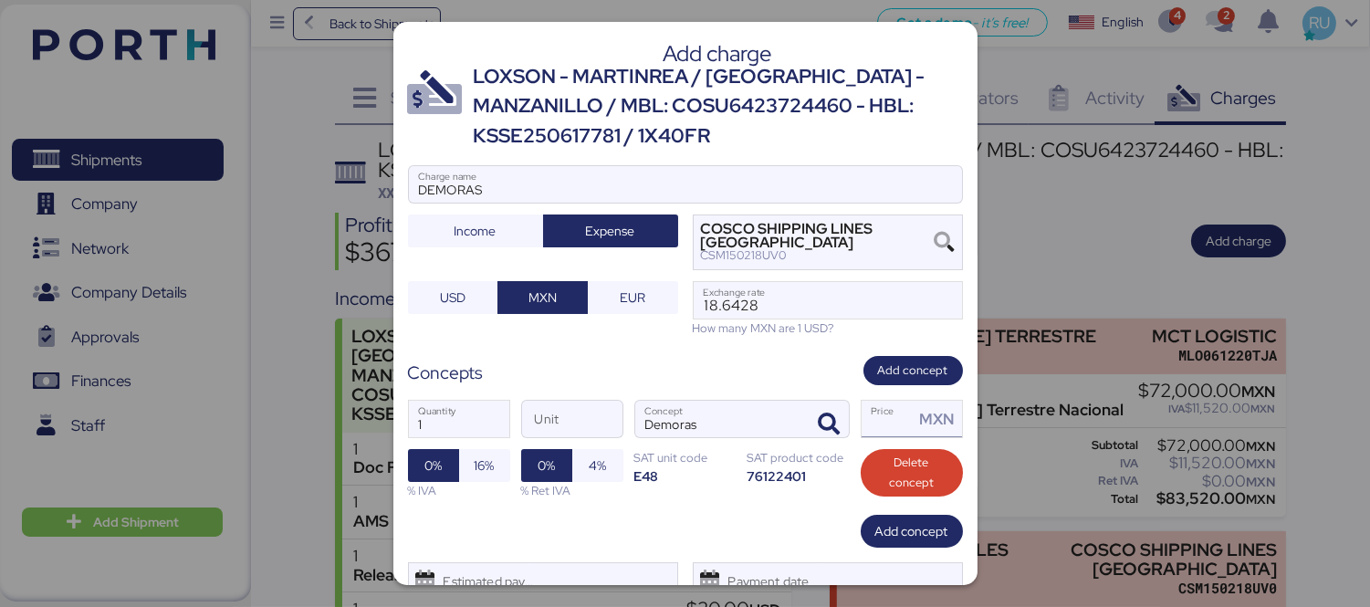
click at [896, 424] on input "Price MXN" at bounding box center [888, 419] width 53 height 37
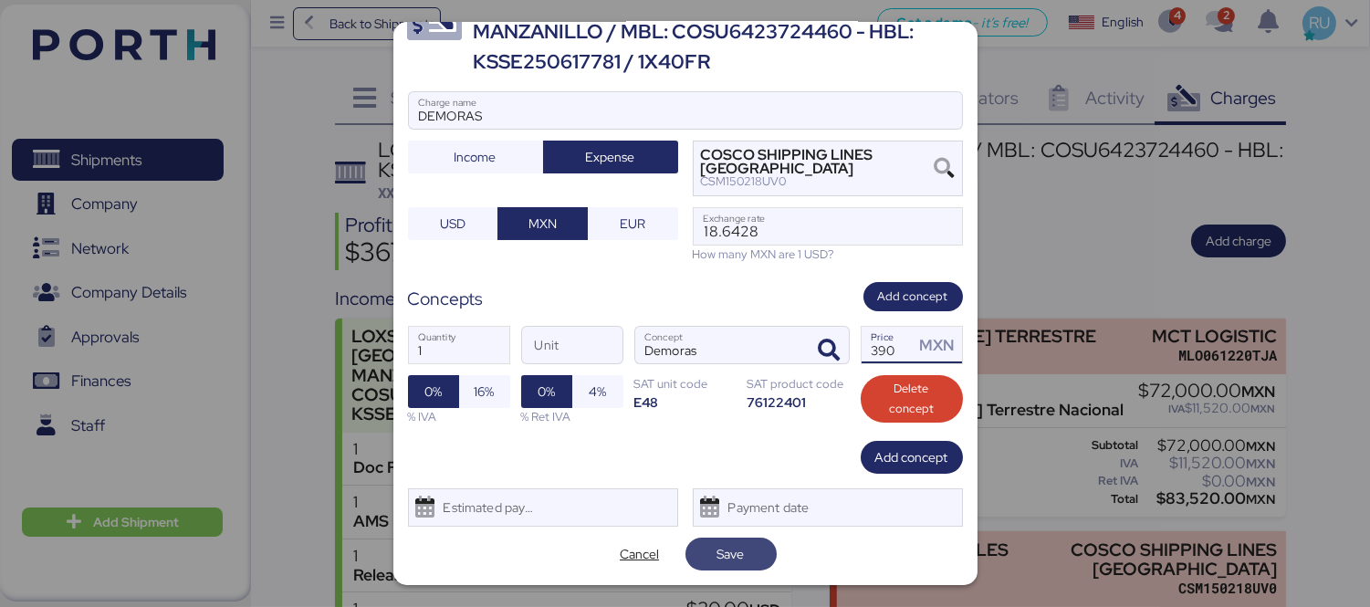
type input "390"
click at [717, 549] on span "Save" at bounding box center [730, 554] width 27 height 22
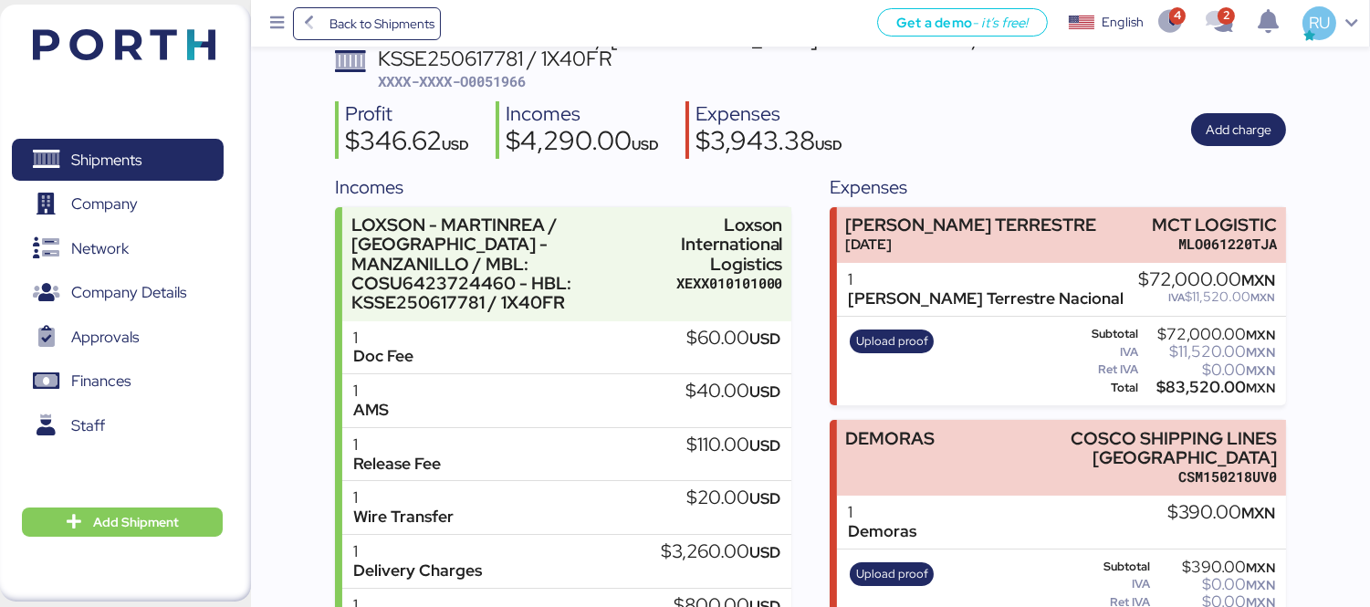
scroll to position [99, 0]
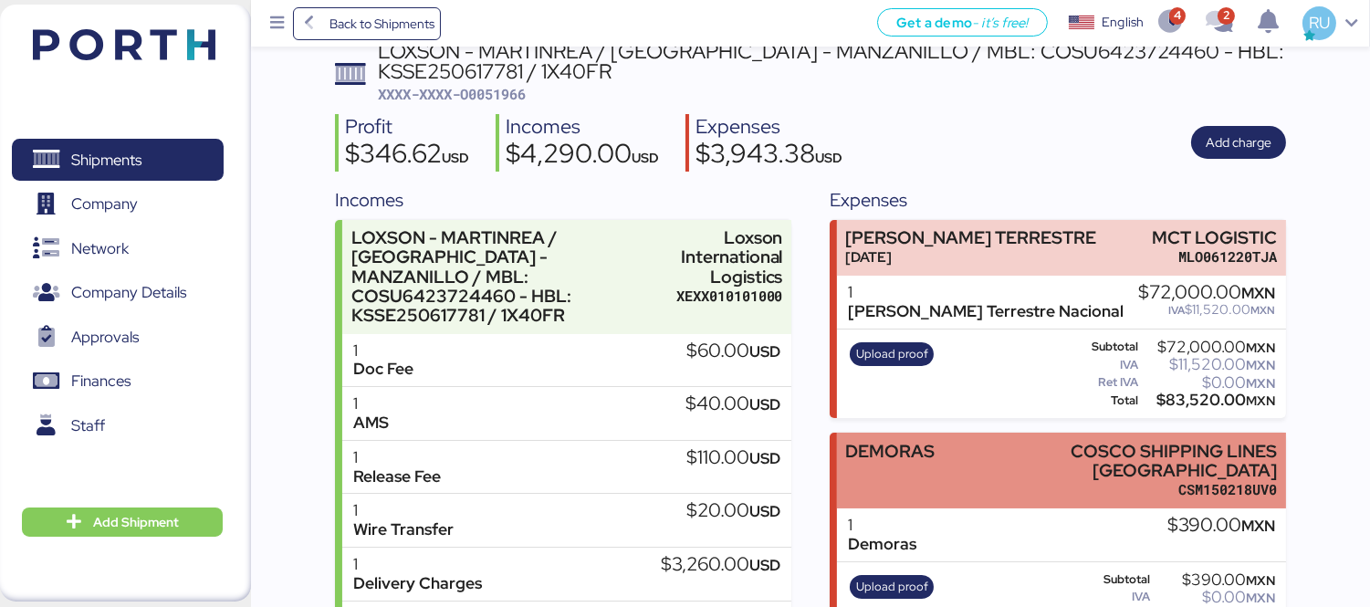
click at [990, 453] on div "DEMORAS COSCO SHIPPING LINES [GEOGRAPHIC_DATA] CSM150218UV0" at bounding box center [1061, 471] width 449 height 76
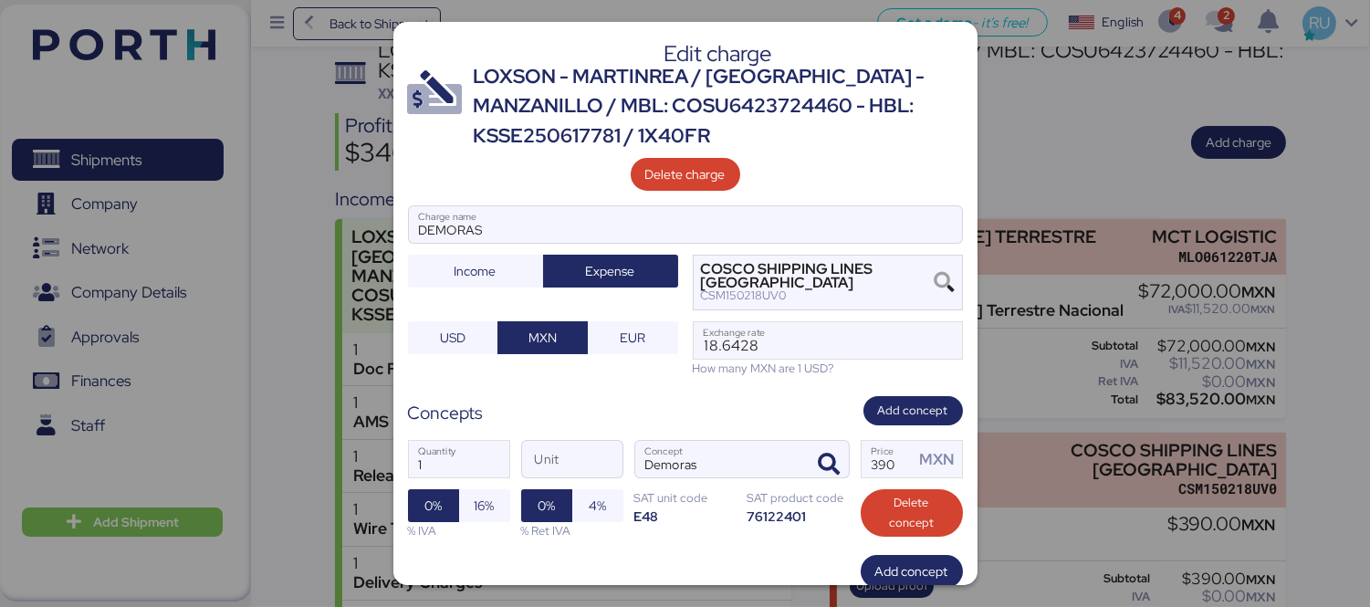
scroll to position [56, 0]
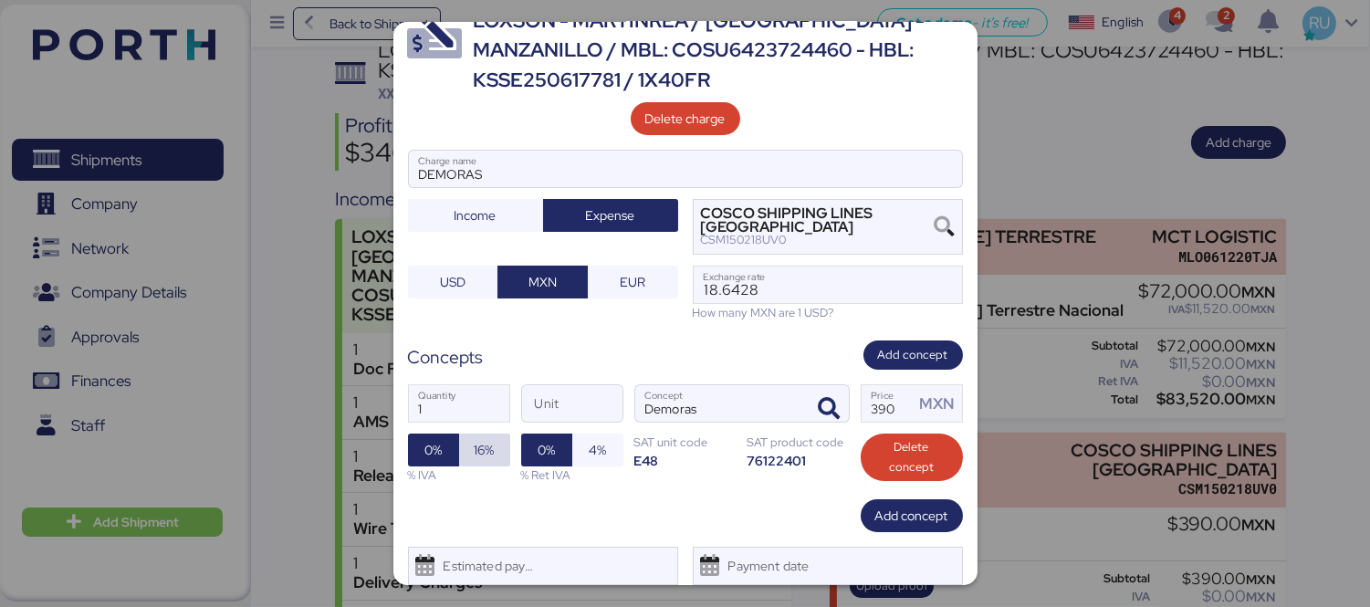
click at [491, 452] on span "16%" at bounding box center [485, 450] width 20 height 22
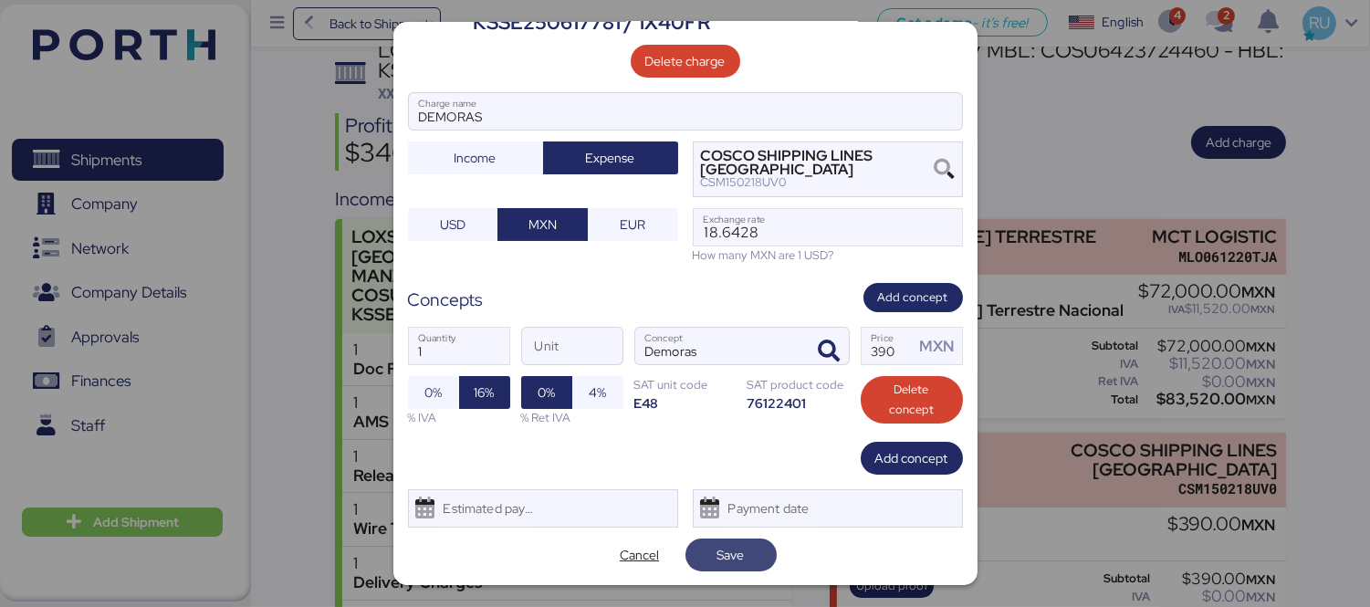
click at [739, 554] on span "Save" at bounding box center [731, 555] width 62 height 26
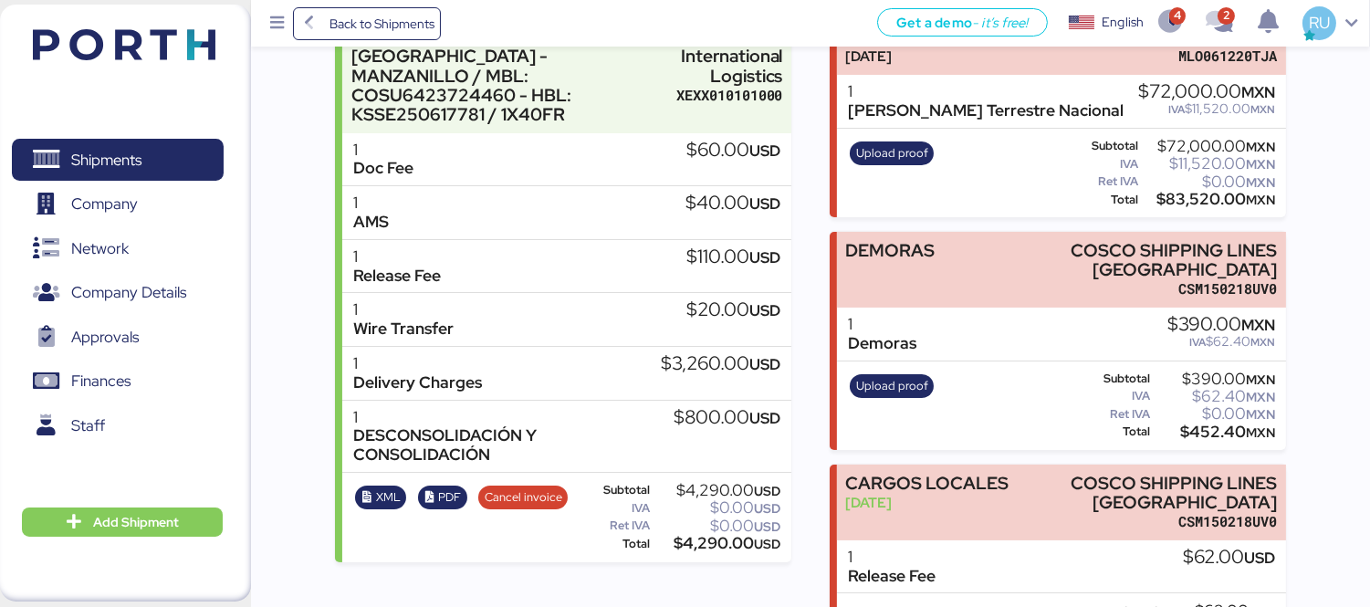
scroll to position [301, 0]
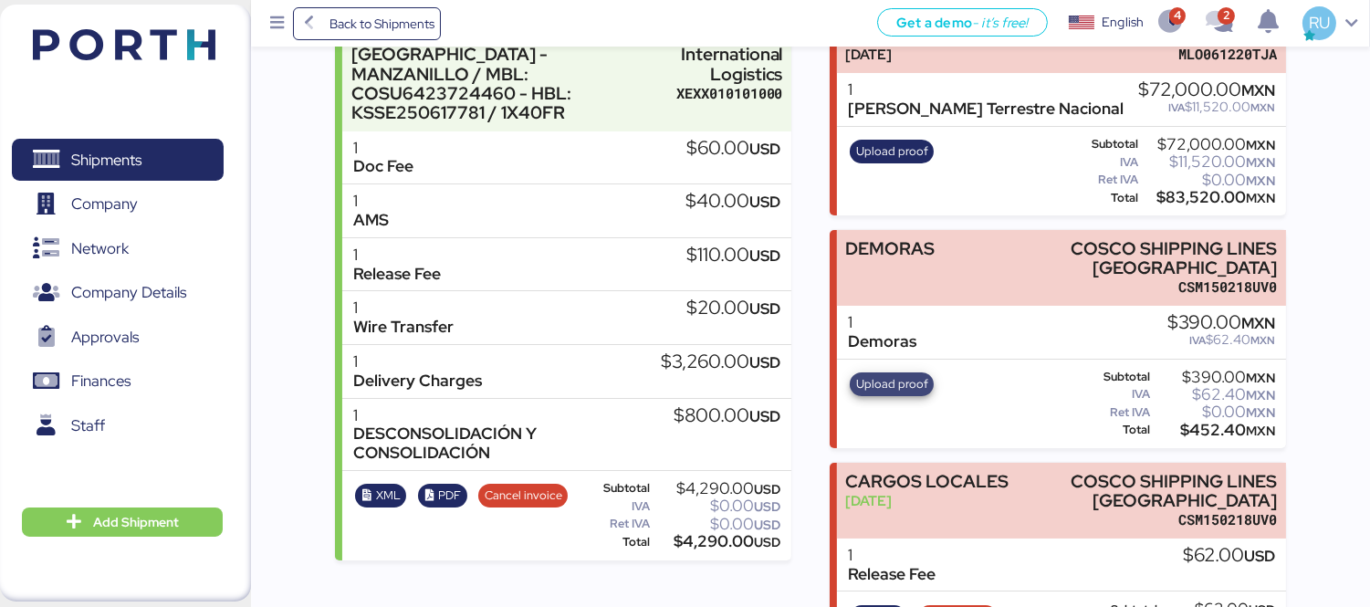
click at [904, 385] on span "Upload proof" at bounding box center [892, 384] width 72 height 20
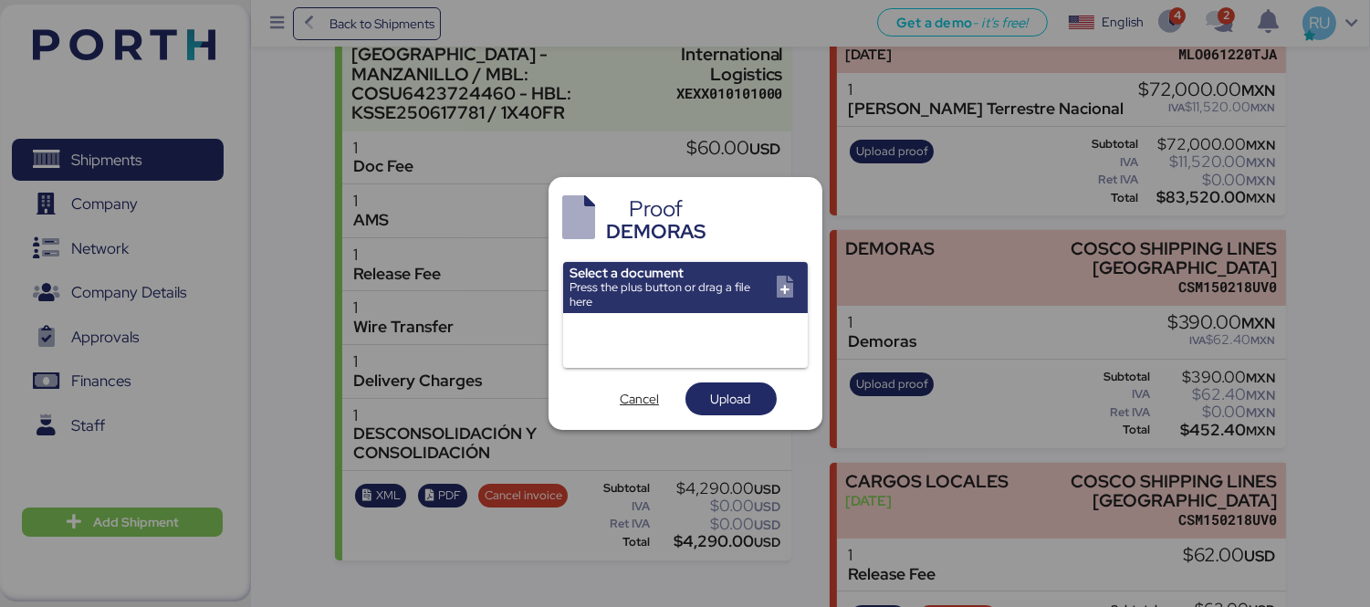
click at [660, 349] on div at bounding box center [685, 340] width 245 height 55
click at [782, 276] on input "file" at bounding box center [685, 287] width 245 height 51
click at [640, 405] on span "Cancel" at bounding box center [639, 399] width 39 height 22
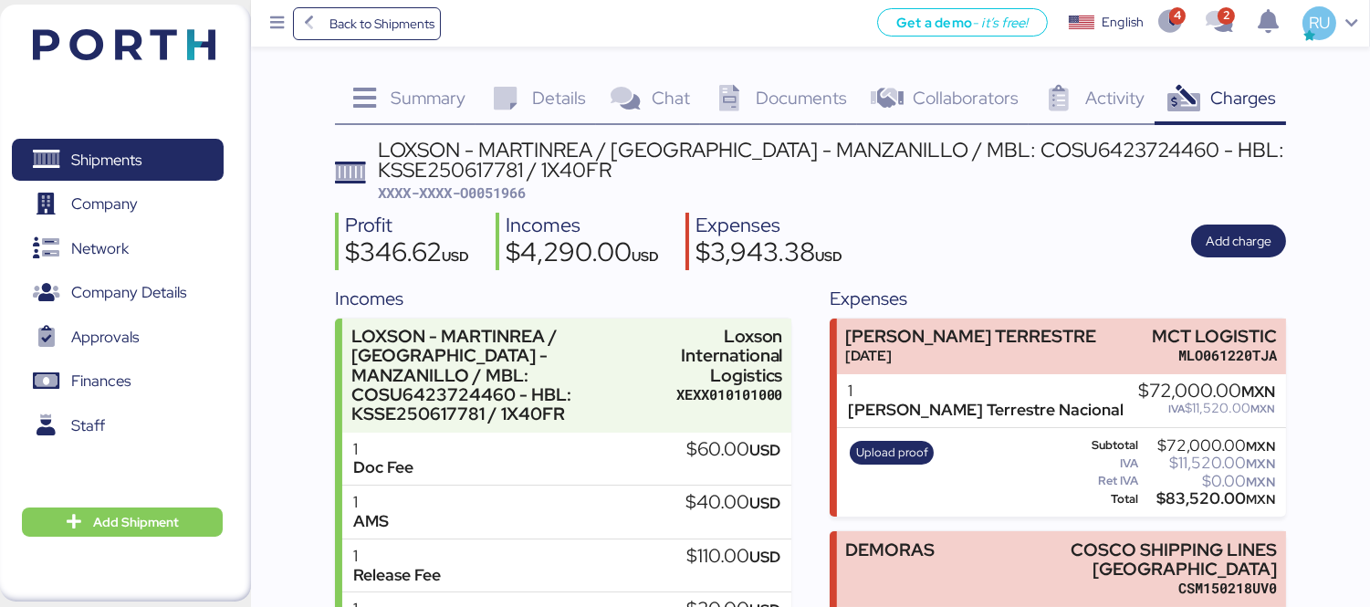
scroll to position [301, 0]
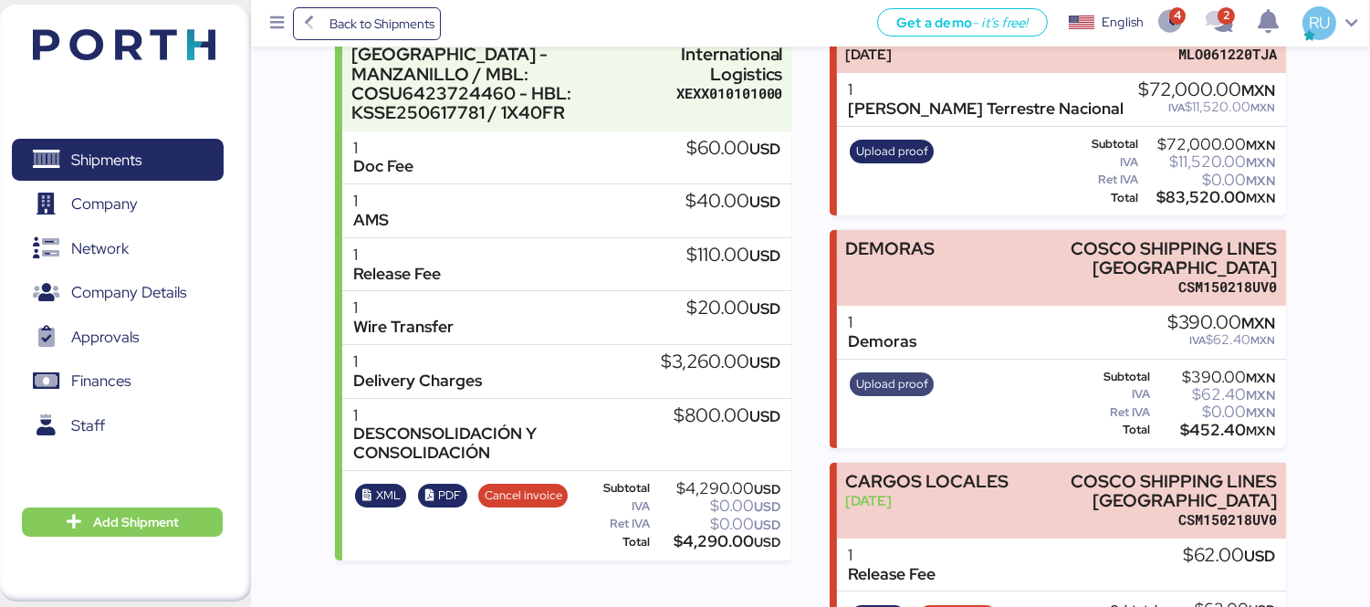
click at [905, 381] on span "Upload proof" at bounding box center [892, 384] width 72 height 20
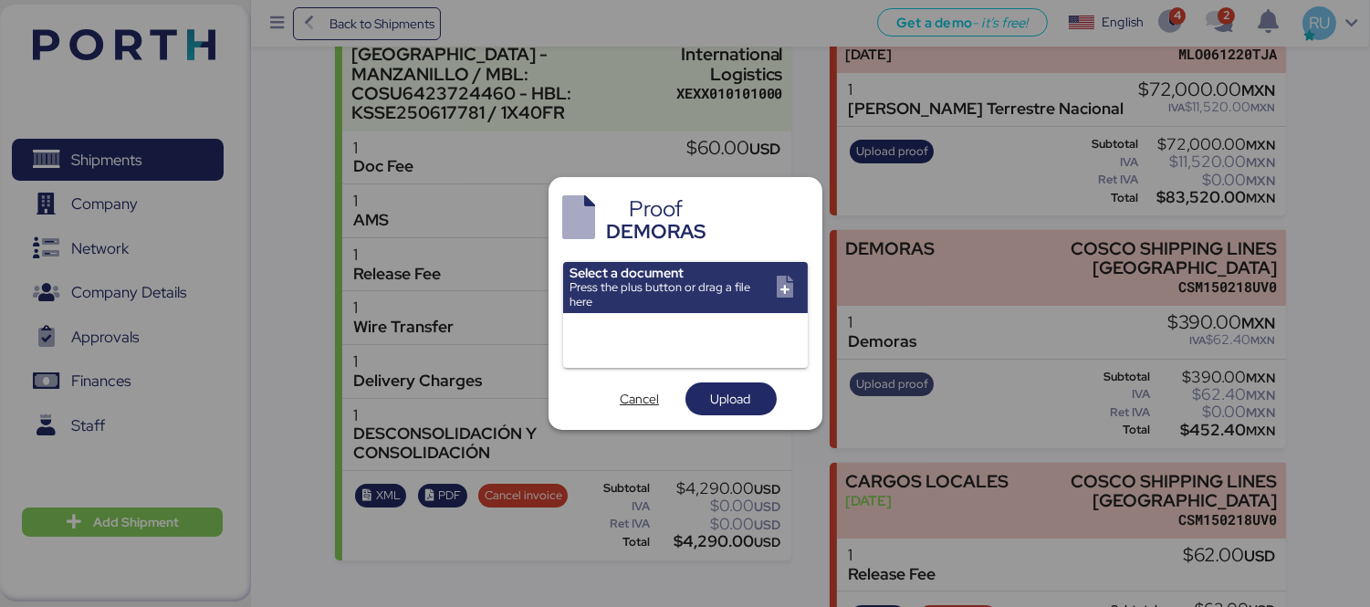
scroll to position [0, 0]
click at [781, 304] on input "file" at bounding box center [685, 287] width 245 height 51
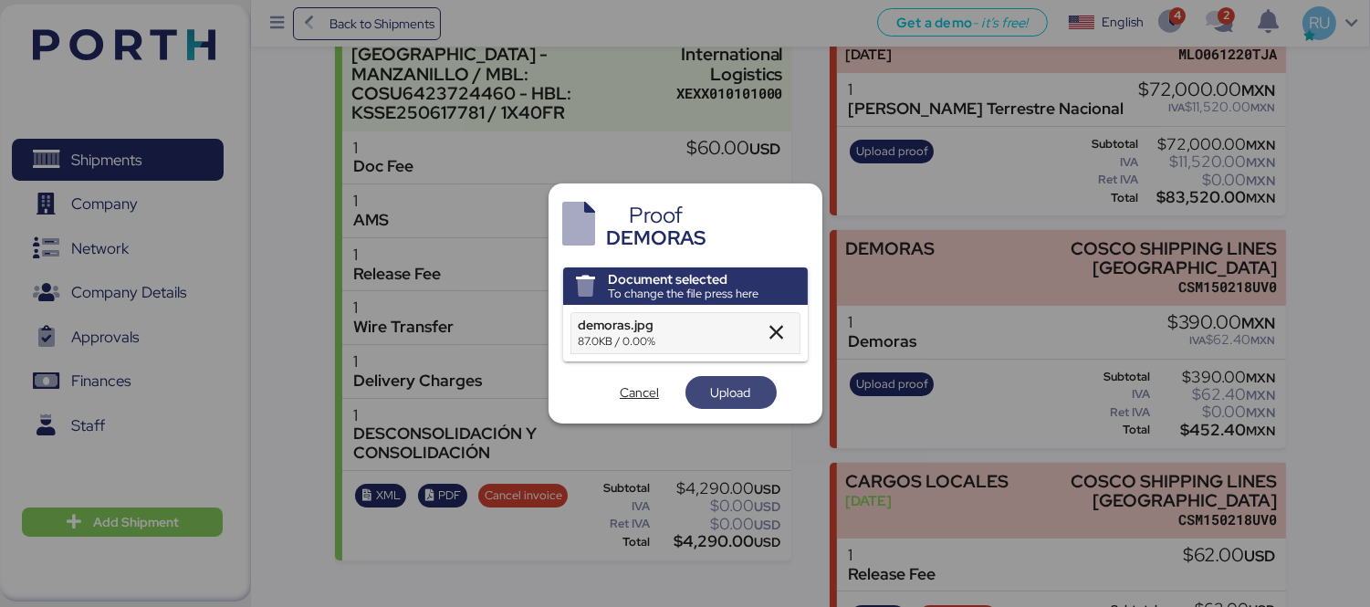
click at [737, 393] on span "Upload" at bounding box center [731, 393] width 40 height 22
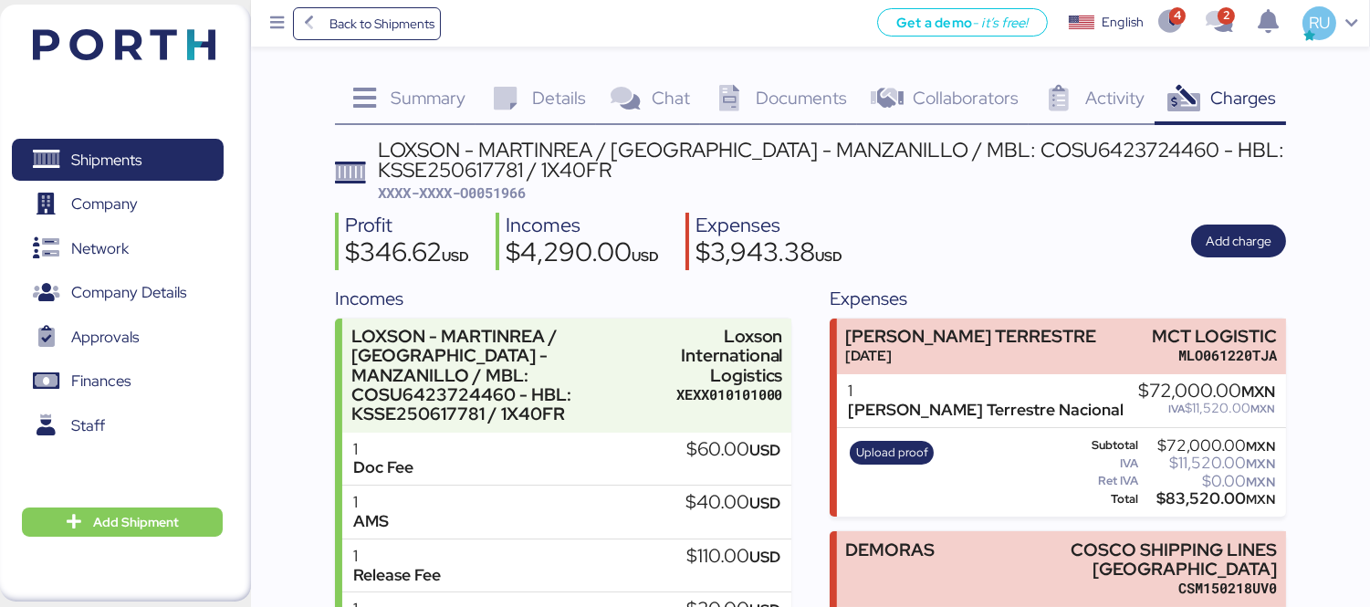
click at [517, 189] on span "XXXX-XXXX-O0051966" at bounding box center [452, 192] width 148 height 18
click at [521, 198] on span "XXXX-XXXX-O0051966" at bounding box center [452, 192] width 148 height 18
copy span "O0051966"
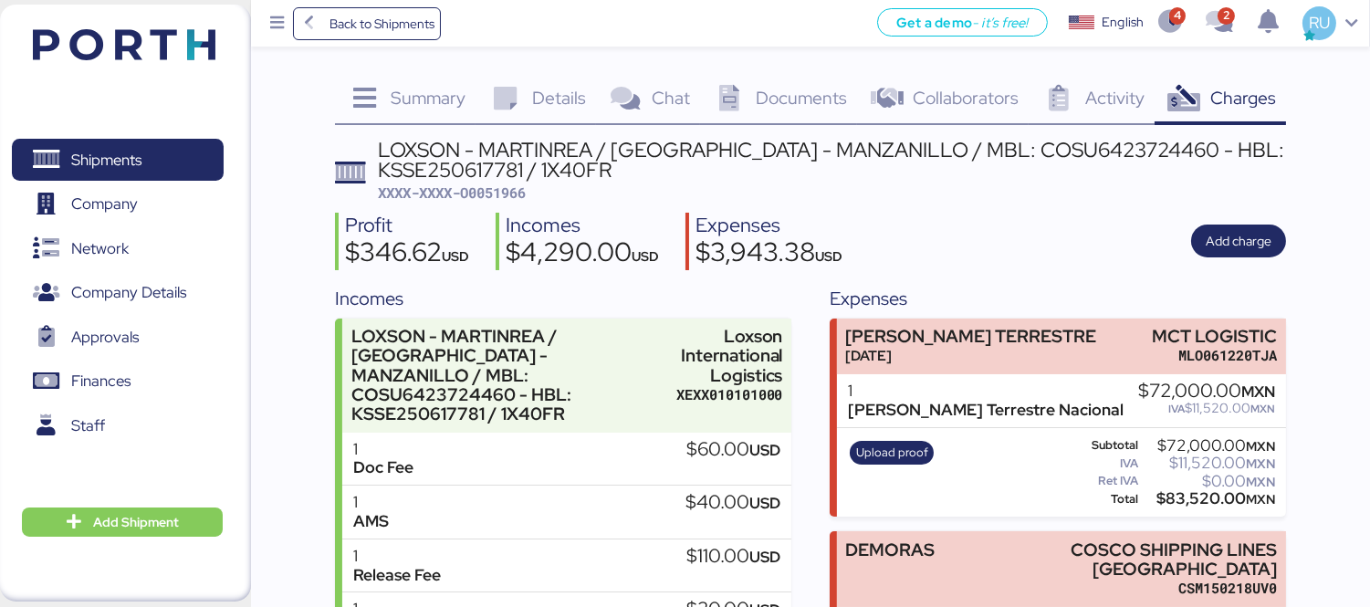
click at [1319, 243] on div "Summary 0 Details 0 Chat 0 Documents 0 Collaborators 0 Activity 0 Charges 0 LOX…" at bounding box center [685, 607] width 1370 height 1215
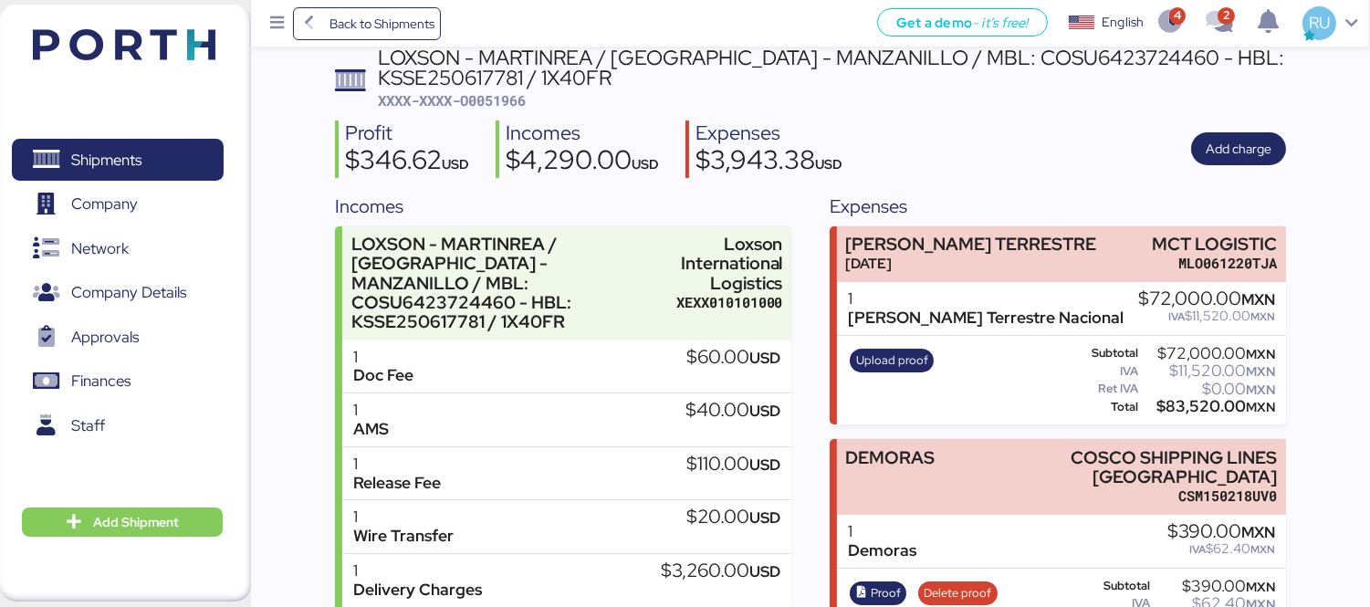
scroll to position [93, 0]
